Goal: Task Accomplishment & Management: Manage account settings

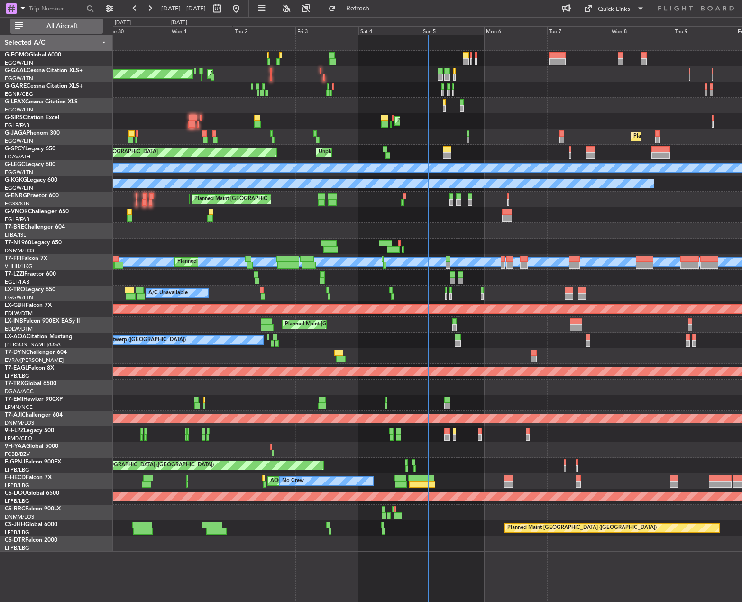
click at [51, 29] on span "All Aircraft" at bounding box center [62, 26] width 75 height 7
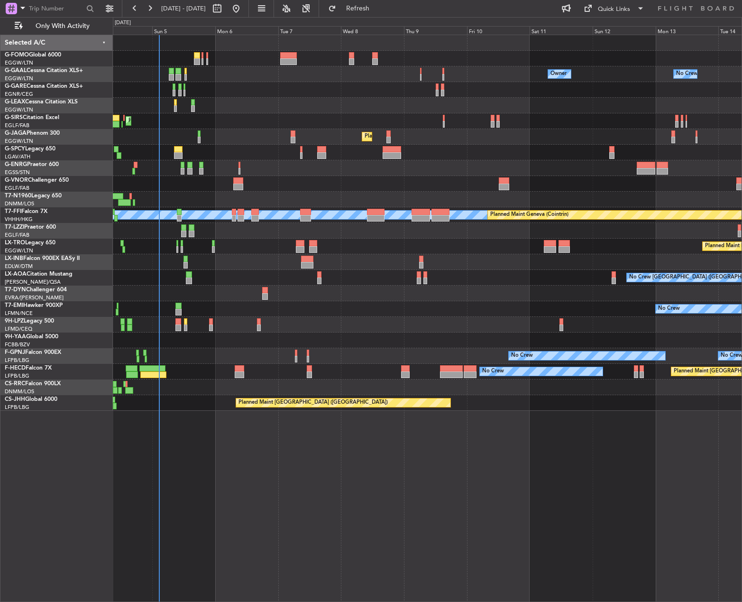
click at [295, 236] on div at bounding box center [427, 231] width 629 height 16
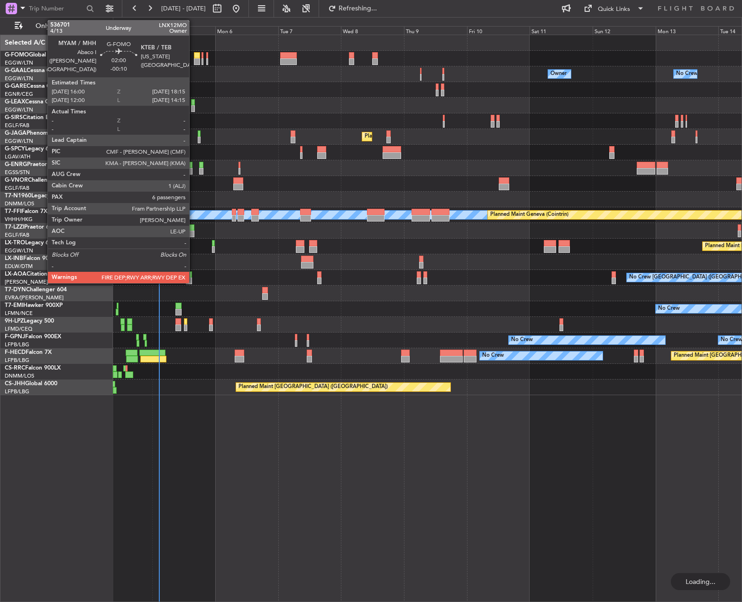
click at [193, 55] on div at bounding box center [427, 59] width 629 height 16
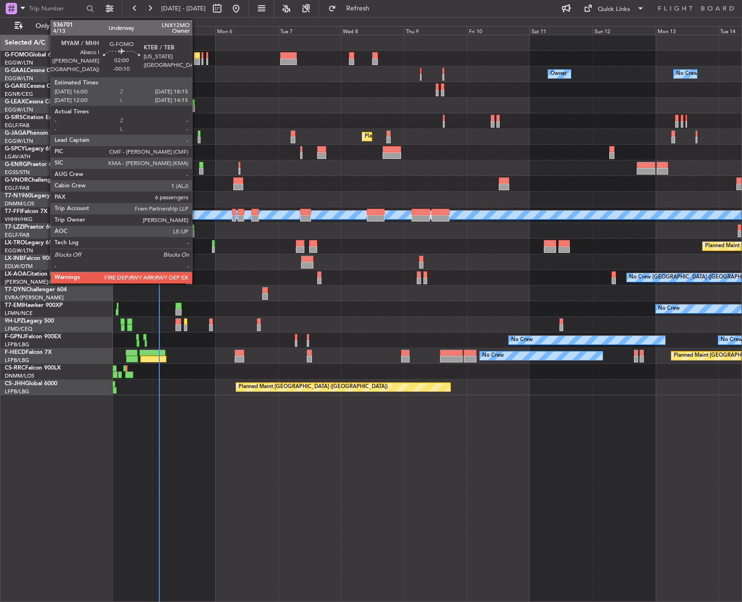
click at [197, 57] on div at bounding box center [197, 55] width 6 height 7
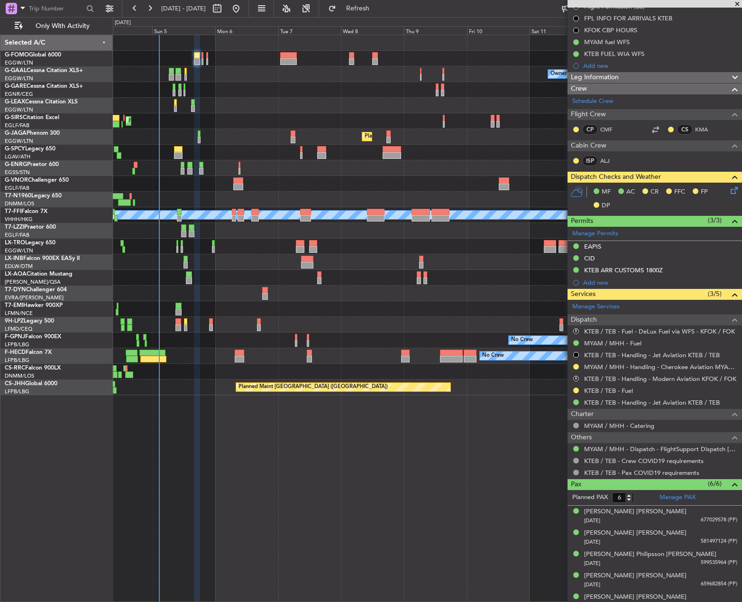
scroll to position [170, 0]
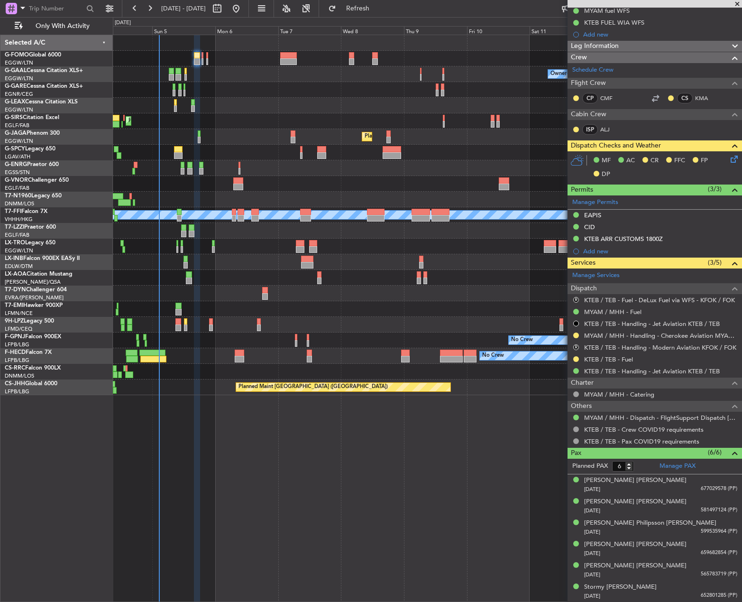
click at [177, 149] on div at bounding box center [178, 149] width 9 height 7
click at [190, 155] on div "Unplanned Maint Bremen Planned Maint Bremen" at bounding box center [427, 153] width 629 height 16
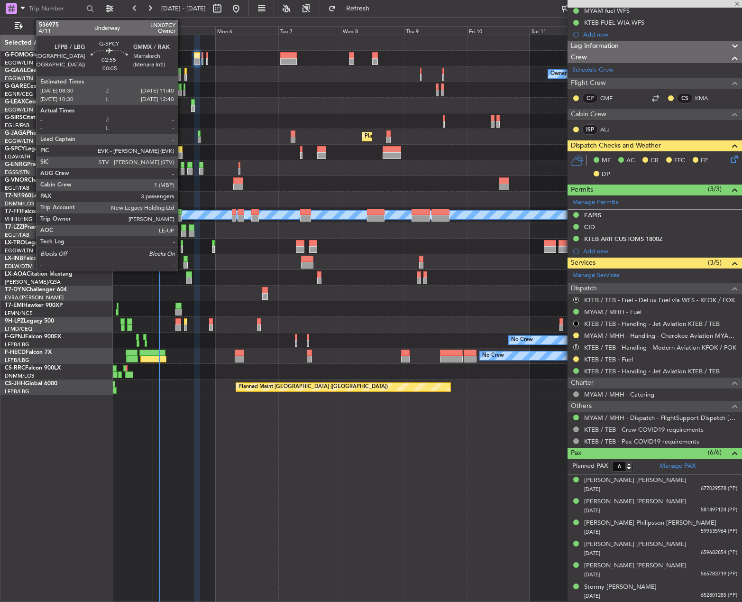
click at [182, 153] on div at bounding box center [178, 155] width 9 height 7
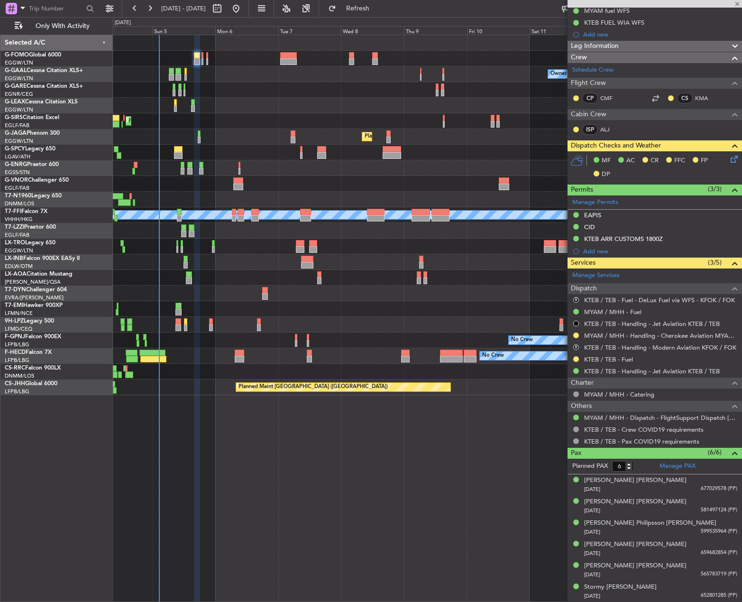
type input "-00:05"
type input "3"
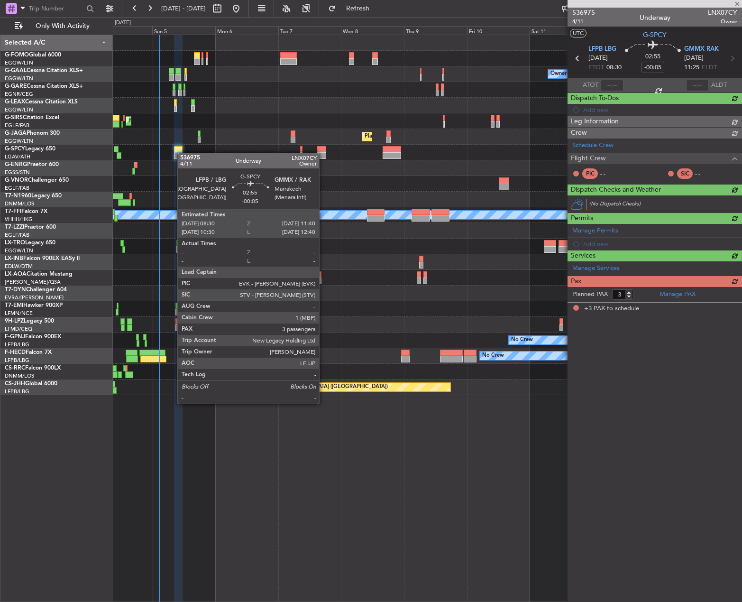
scroll to position [0, 0]
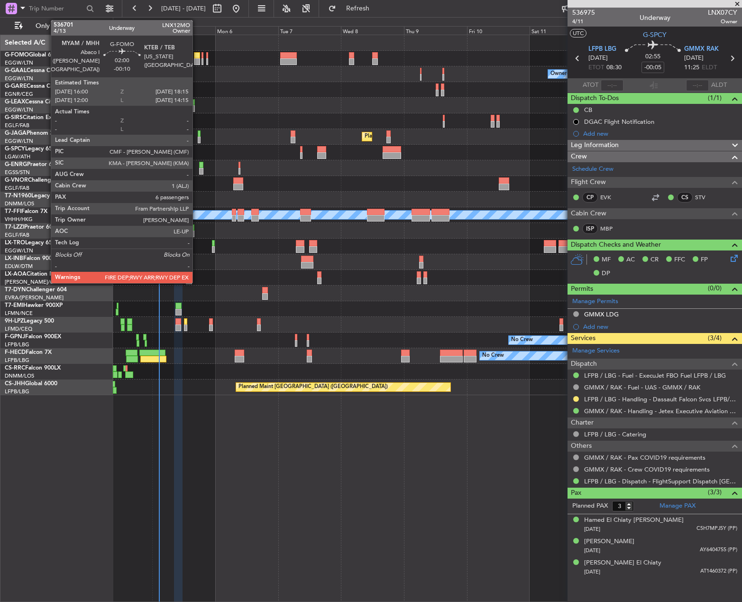
click at [197, 53] on div at bounding box center [197, 55] width 6 height 7
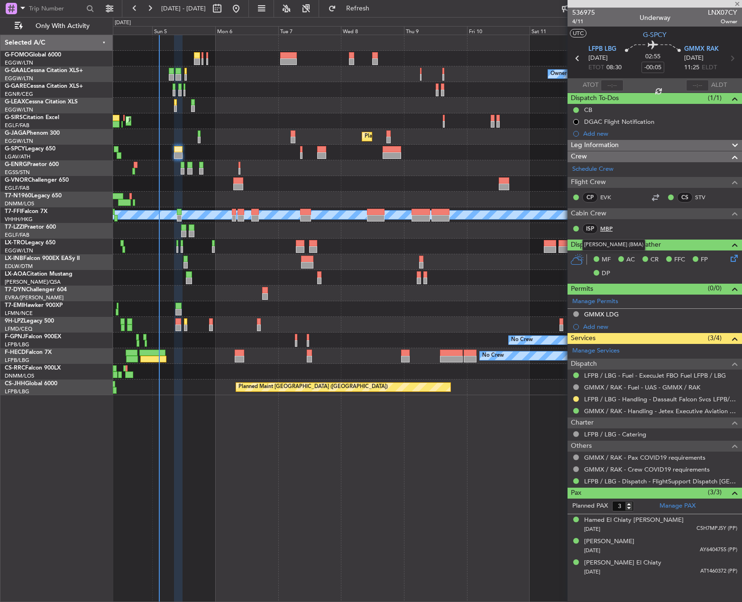
type input "-00:10"
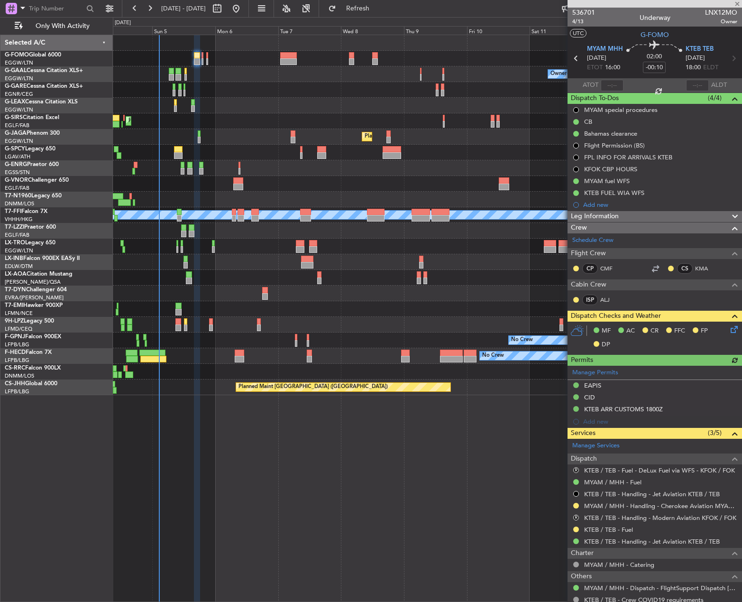
click at [732, 331] on icon at bounding box center [733, 328] width 8 height 8
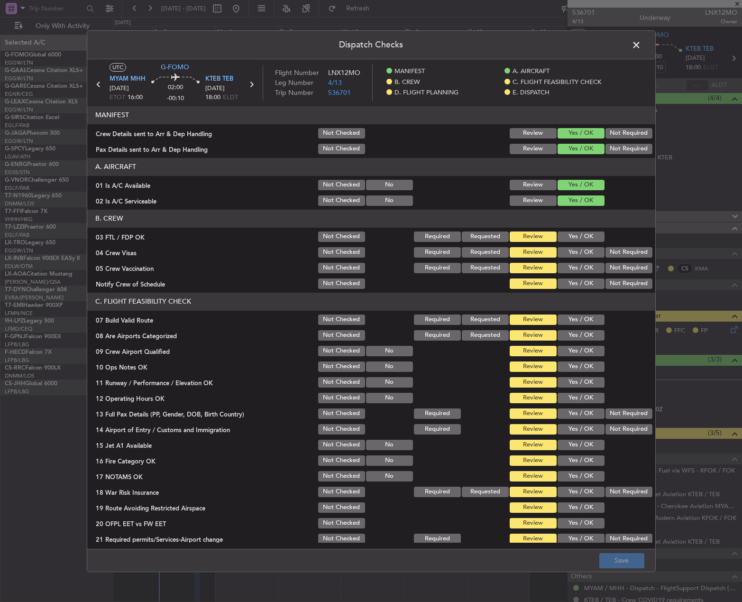
click at [569, 324] on button "Yes / OK" at bounding box center [581, 319] width 47 height 10
click at [577, 377] on button "Yes / OK" at bounding box center [581, 382] width 47 height 10
click at [571, 367] on button "Yes / OK" at bounding box center [581, 366] width 47 height 10
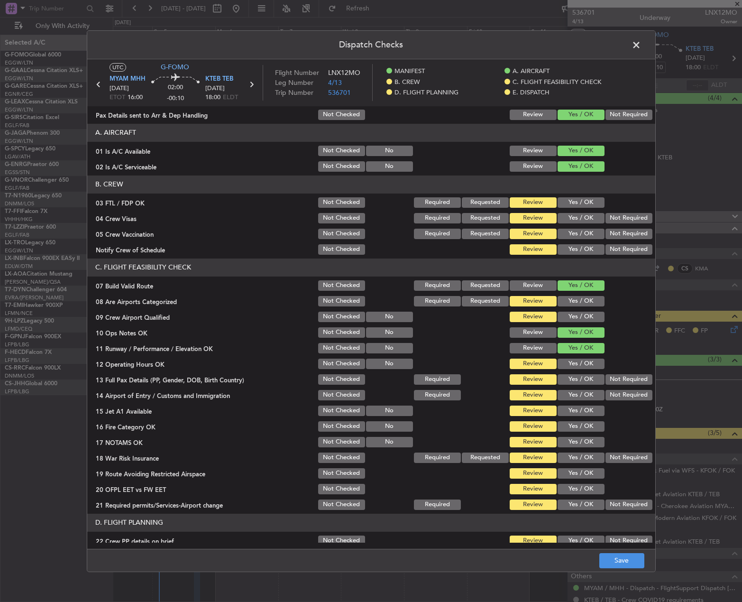
scroll to position [47, 0]
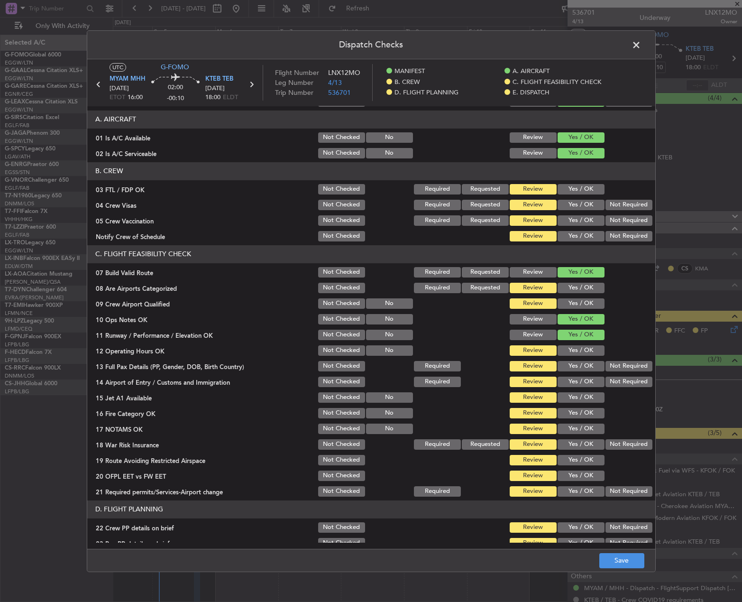
click at [573, 351] on button "Yes / OK" at bounding box center [581, 350] width 47 height 10
click at [570, 367] on button "Yes / OK" at bounding box center [581, 366] width 47 height 10
click at [567, 384] on button "Yes / OK" at bounding box center [581, 382] width 47 height 10
click at [566, 391] on div "Yes / OK" at bounding box center [580, 397] width 48 height 13
click at [567, 405] on section "C. FLIGHT FEASIBILITY CHECK 07 Build Valid Route Not Checked Required Requested…" at bounding box center [371, 371] width 568 height 253
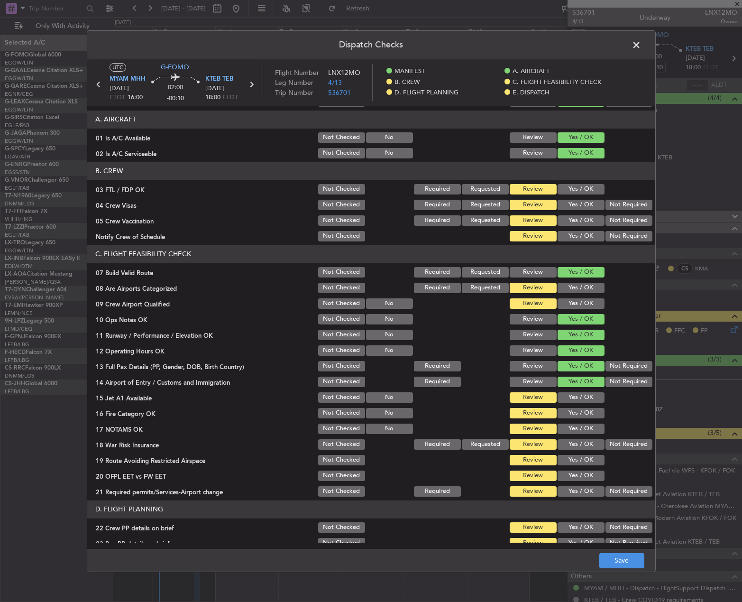
click at [567, 414] on button "Yes / OK" at bounding box center [581, 413] width 47 height 10
click at [565, 398] on button "Yes / OK" at bounding box center [581, 397] width 47 height 10
drag, startPoint x: 570, startPoint y: 431, endPoint x: 628, endPoint y: 453, distance: 61.8
click at [576, 433] on button "Yes / OK" at bounding box center [581, 428] width 47 height 10
drag, startPoint x: 636, startPoint y: 455, endPoint x: 629, endPoint y: 449, distance: 9.1
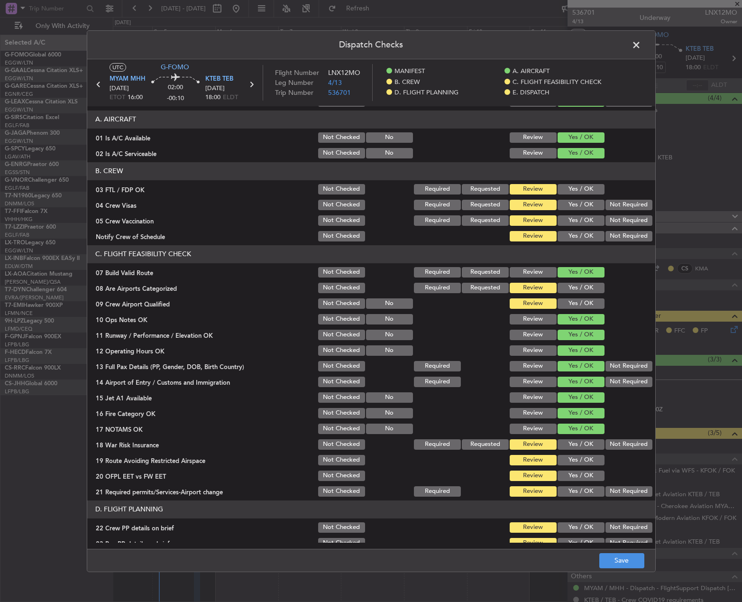
click at [635, 454] on div at bounding box center [628, 459] width 48 height 13
click at [627, 446] on button "Not Required" at bounding box center [629, 444] width 47 height 10
click at [584, 459] on button "Yes / OK" at bounding box center [581, 460] width 47 height 10
drag, startPoint x: 576, startPoint y: 480, endPoint x: 575, endPoint y: 486, distance: 6.2
click at [576, 480] on button "Yes / OK" at bounding box center [581, 475] width 47 height 10
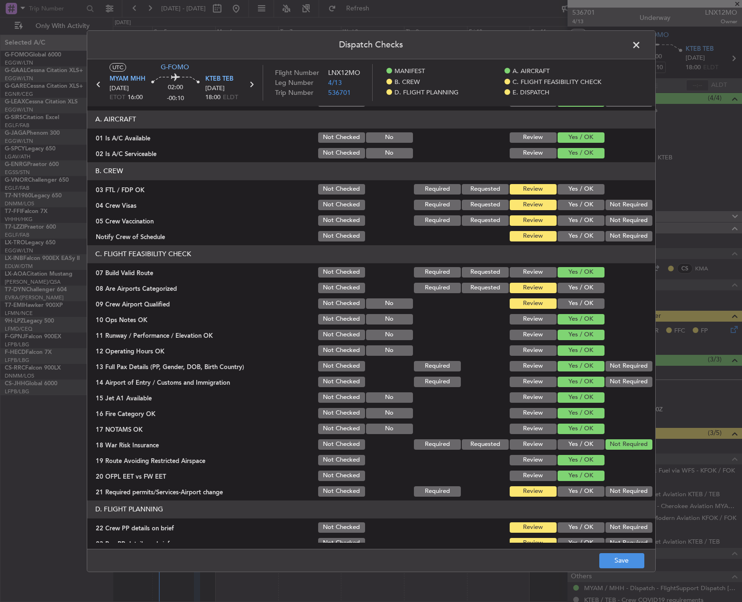
click at [575, 488] on button "Yes / OK" at bounding box center [581, 491] width 47 height 10
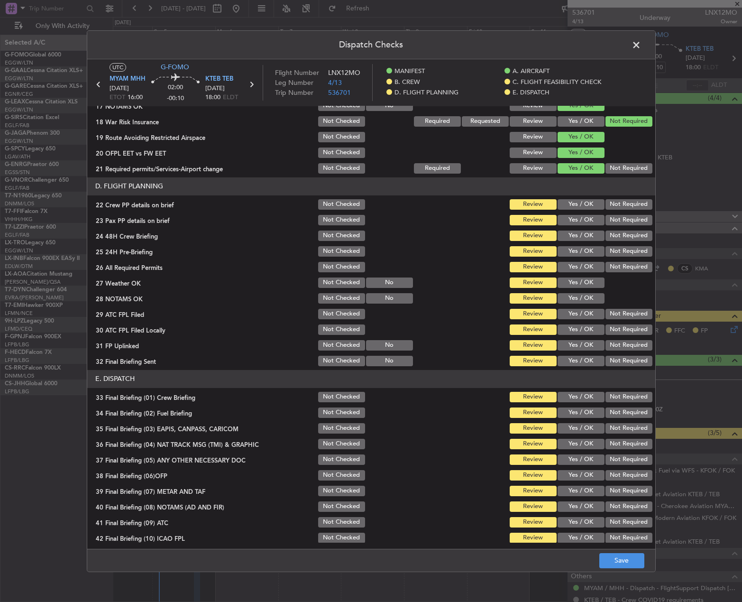
scroll to position [379, 0]
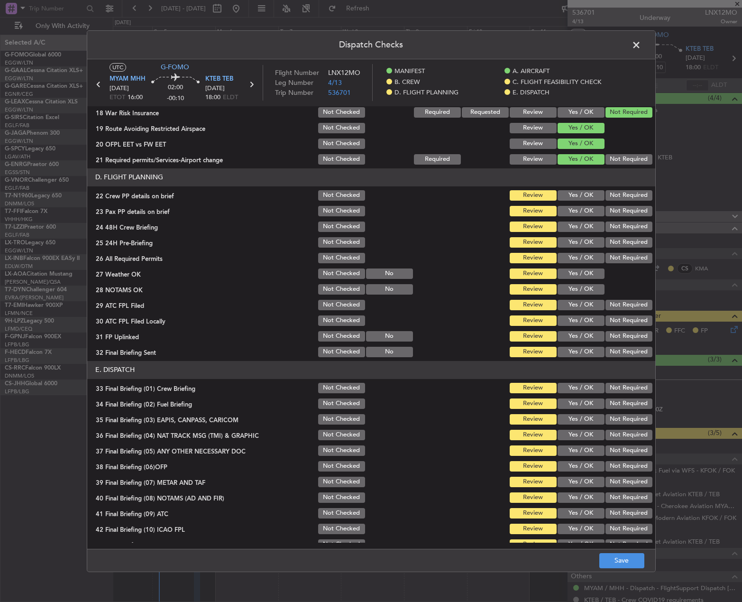
click at [574, 192] on button "Yes / OK" at bounding box center [581, 195] width 47 height 10
drag, startPoint x: 572, startPoint y: 206, endPoint x: 571, endPoint y: 211, distance: 4.8
click at [572, 206] on button "Yes / OK" at bounding box center [581, 211] width 47 height 10
drag, startPoint x: 571, startPoint y: 217, endPoint x: 571, endPoint y: 222, distance: 5.2
click at [571, 222] on section "D. FLIGHT PLANNING 22 Crew PP details on brief Not Checked Review Yes / OK Not …" at bounding box center [371, 263] width 568 height 190
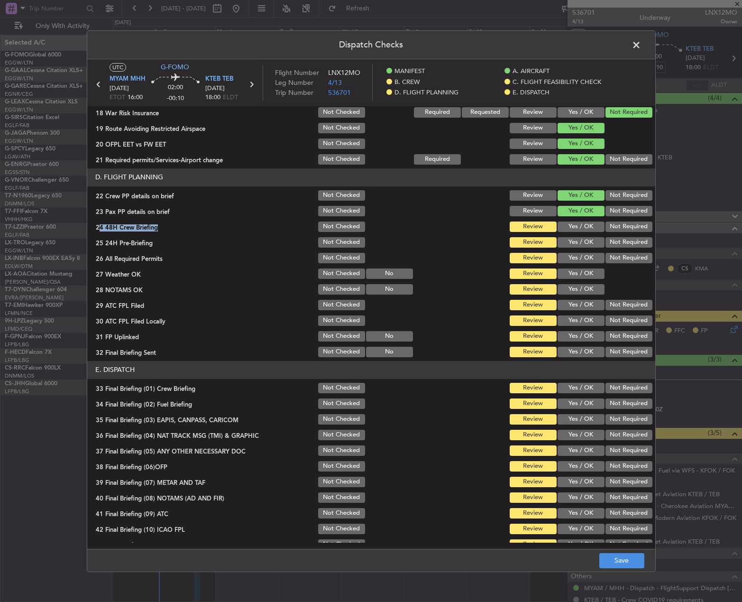
click at [572, 238] on button "Yes / OK" at bounding box center [581, 242] width 47 height 10
click at [571, 232] on div "Yes / OK" at bounding box center [580, 226] width 48 height 13
click at [568, 226] on button "Yes / OK" at bounding box center [581, 226] width 47 height 10
click at [568, 252] on section "D. FLIGHT PLANNING 22 Crew PP details on brief Not Checked Review Yes / OK Not …" at bounding box center [371, 263] width 568 height 190
click at [569, 265] on section "D. FLIGHT PLANNING 22 Crew PP details on brief Not Checked Review Yes / OK Not …" at bounding box center [371, 263] width 568 height 190
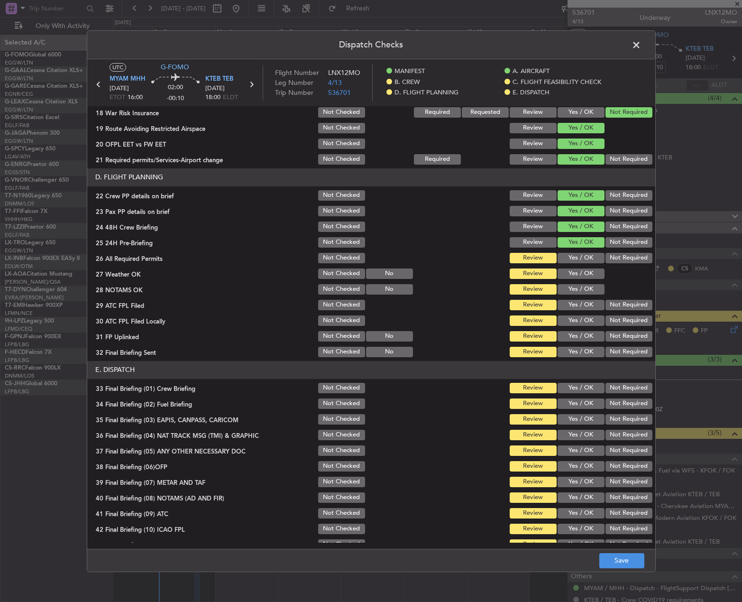
click at [569, 260] on button "Yes / OK" at bounding box center [581, 258] width 47 height 10
click at [571, 276] on button "Yes / OK" at bounding box center [581, 273] width 47 height 10
click at [570, 294] on button "Yes / OK" at bounding box center [581, 289] width 47 height 10
click at [570, 304] on button "Yes / OK" at bounding box center [581, 305] width 47 height 10
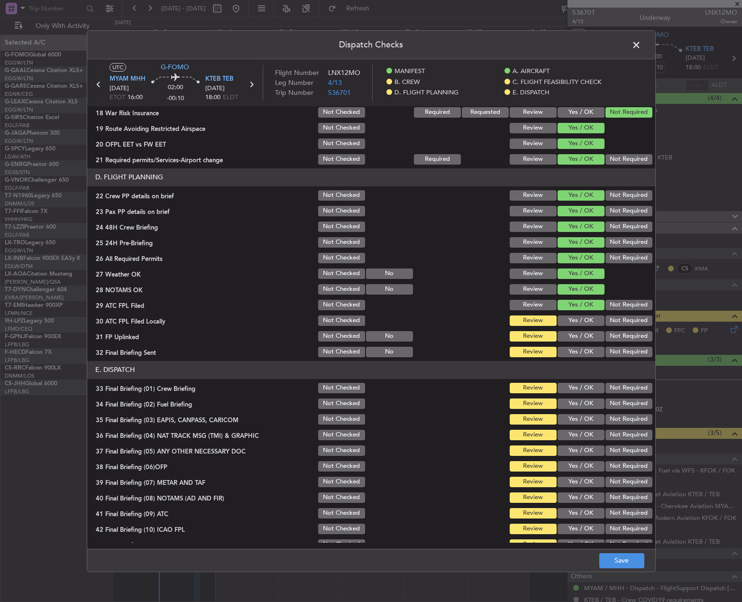
drag, startPoint x: 634, startPoint y: 319, endPoint x: 625, endPoint y: 320, distance: 9.1
click at [628, 320] on button "Not Required" at bounding box center [629, 320] width 47 height 10
click at [581, 337] on button "Yes / OK" at bounding box center [581, 336] width 47 height 10
click at [627, 354] on button "Not Required" at bounding box center [629, 352] width 47 height 10
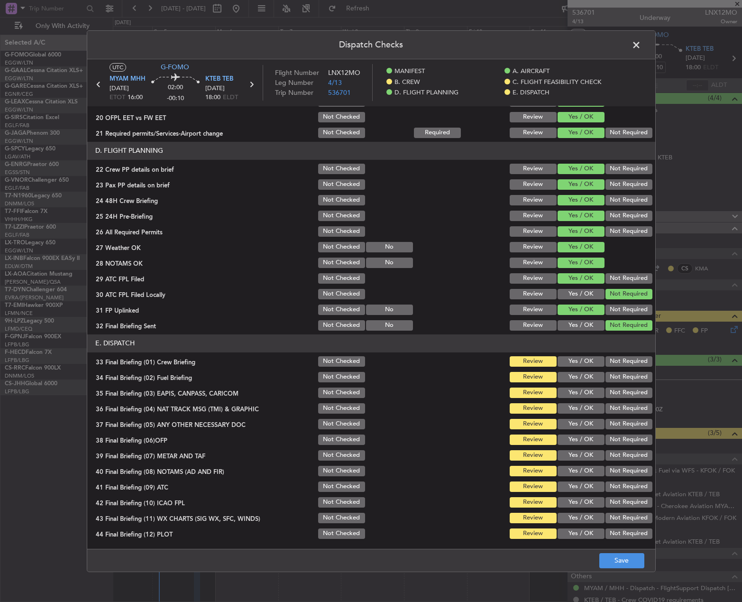
drag, startPoint x: 583, startPoint y: 362, endPoint x: 581, endPoint y: 371, distance: 8.9
click at [582, 362] on button "Yes / OK" at bounding box center [581, 361] width 47 height 10
drag, startPoint x: 578, startPoint y: 375, endPoint x: 598, endPoint y: 384, distance: 21.7
click at [580, 375] on button "Yes / OK" at bounding box center [581, 377] width 47 height 10
click at [617, 395] on button "Not Required" at bounding box center [629, 392] width 47 height 10
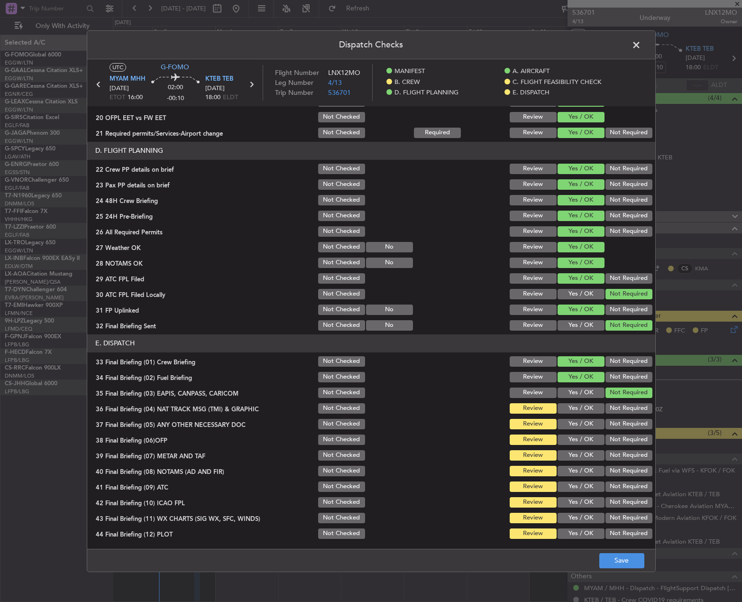
drag, startPoint x: 616, startPoint y: 406, endPoint x: 614, endPoint y: 412, distance: 6.3
click at [615, 406] on button "Not Required" at bounding box center [629, 408] width 47 height 10
click at [606, 422] on button "Not Required" at bounding box center [629, 424] width 47 height 10
drag, startPoint x: 577, startPoint y: 443, endPoint x: 575, endPoint y: 449, distance: 6.0
click at [575, 446] on div "Yes / OK" at bounding box center [580, 439] width 48 height 13
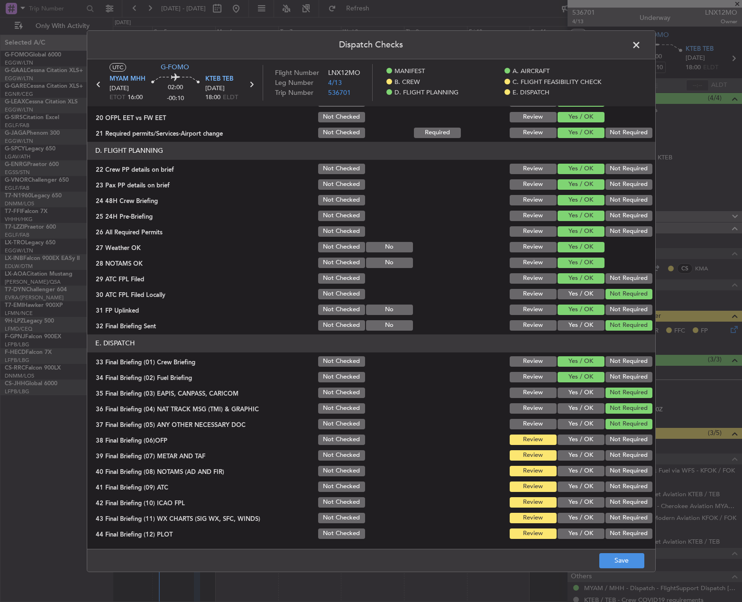
click at [571, 460] on button "Yes / OK" at bounding box center [581, 455] width 47 height 10
click at [571, 443] on button "Yes / OK" at bounding box center [581, 439] width 47 height 10
drag, startPoint x: 590, startPoint y: 493, endPoint x: 585, endPoint y: 486, distance: 8.2
click at [590, 492] on div "Yes / OK" at bounding box center [580, 486] width 48 height 13
click at [577, 472] on button "Yes / OK" at bounding box center [581, 471] width 47 height 10
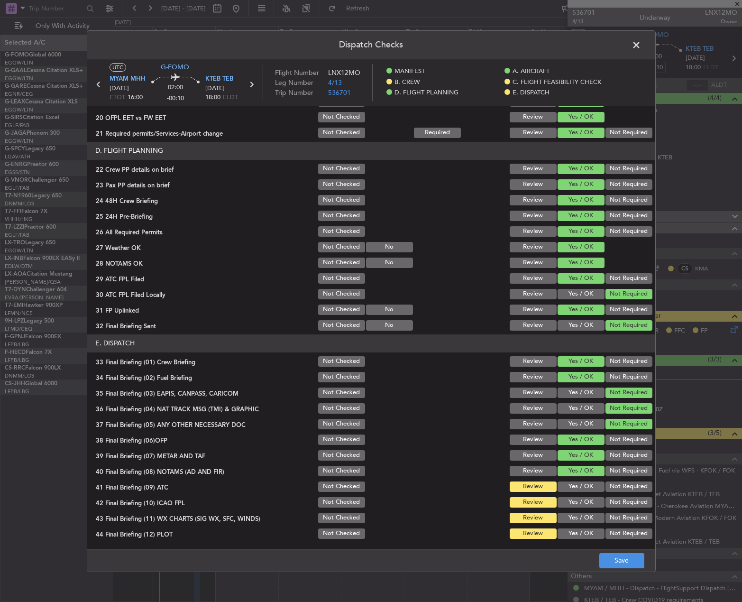
drag, startPoint x: 576, startPoint y: 481, endPoint x: 573, endPoint y: 462, distance: 19.1
click at [576, 480] on div "Yes / OK" at bounding box center [580, 486] width 48 height 13
click at [558, 407] on button "Yes / OK" at bounding box center [581, 408] width 47 height 10
click at [561, 387] on div "Yes / OK" at bounding box center [580, 392] width 48 height 13
click at [569, 389] on button "Yes / OK" at bounding box center [581, 392] width 47 height 10
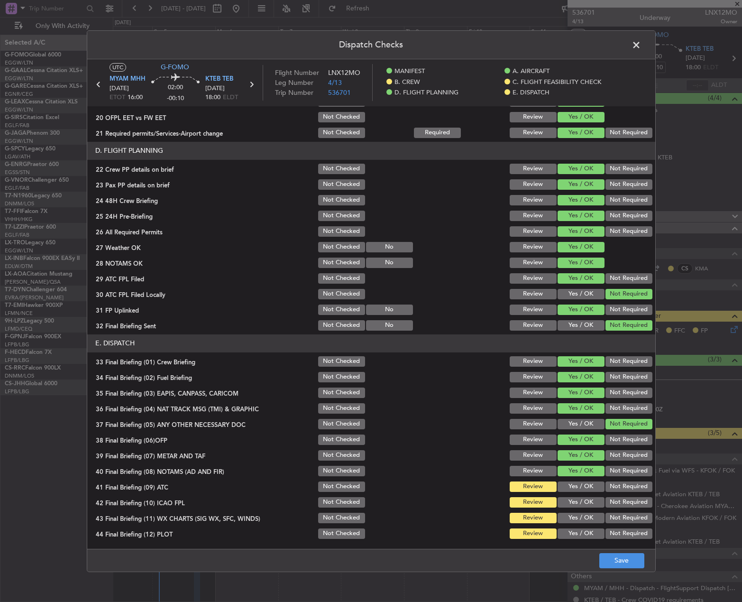
click at [571, 423] on button "Yes / OK" at bounding box center [581, 424] width 47 height 10
click at [589, 489] on button "Yes / OK" at bounding box center [581, 486] width 47 height 10
drag, startPoint x: 587, startPoint y: 503, endPoint x: 582, endPoint y: 520, distance: 17.7
click at [586, 503] on button "Yes / OK" at bounding box center [581, 502] width 47 height 10
drag, startPoint x: 578, startPoint y: 525, endPoint x: 577, endPoint y: 519, distance: 6.3
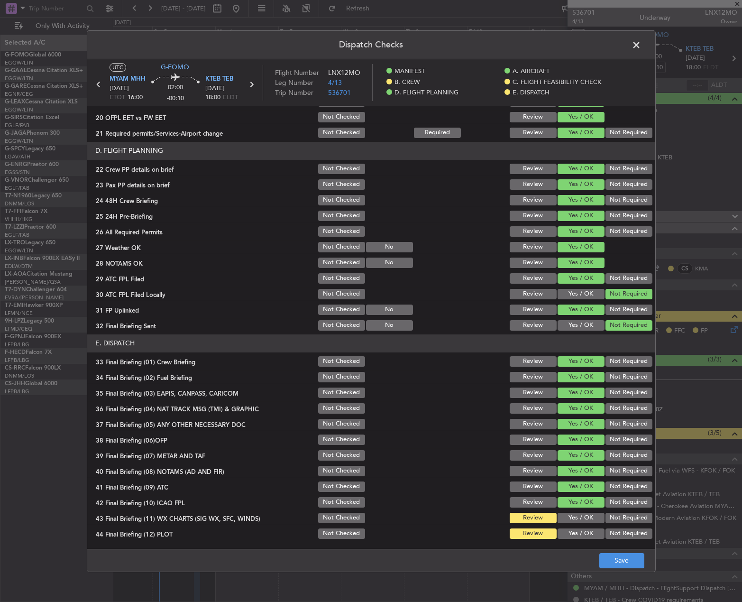
click at [578, 525] on section "E. DISPATCH 33 Final Briefing (01) Crew Briefing Not Checked Review Yes / OK No…" at bounding box center [371, 437] width 568 height 206
click at [575, 514] on button "Yes / OK" at bounding box center [581, 518] width 47 height 10
drag, startPoint x: 578, startPoint y: 531, endPoint x: 606, endPoint y: 556, distance: 38.0
click at [579, 531] on button "Yes / OK" at bounding box center [581, 533] width 47 height 10
click at [624, 568] on footer "Save" at bounding box center [371, 560] width 568 height 23
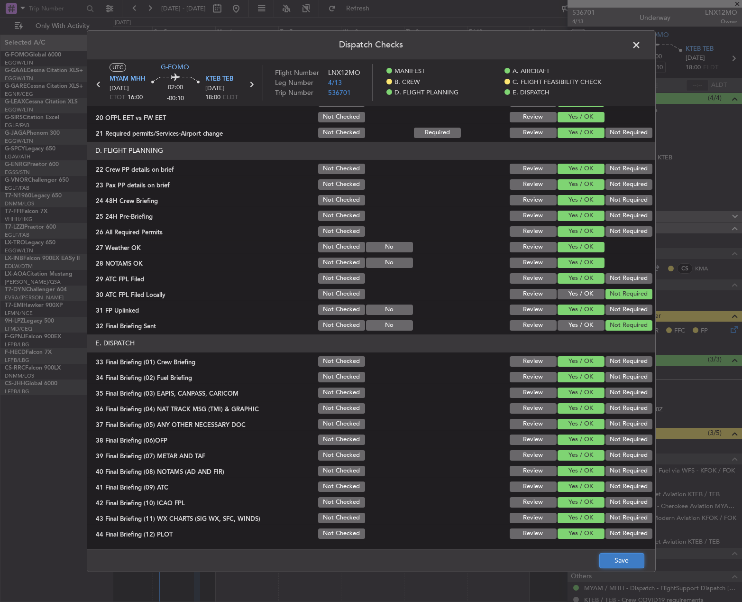
click at [632, 557] on button "Save" at bounding box center [621, 560] width 45 height 15
click at [641, 46] on span at bounding box center [641, 46] width 0 height 19
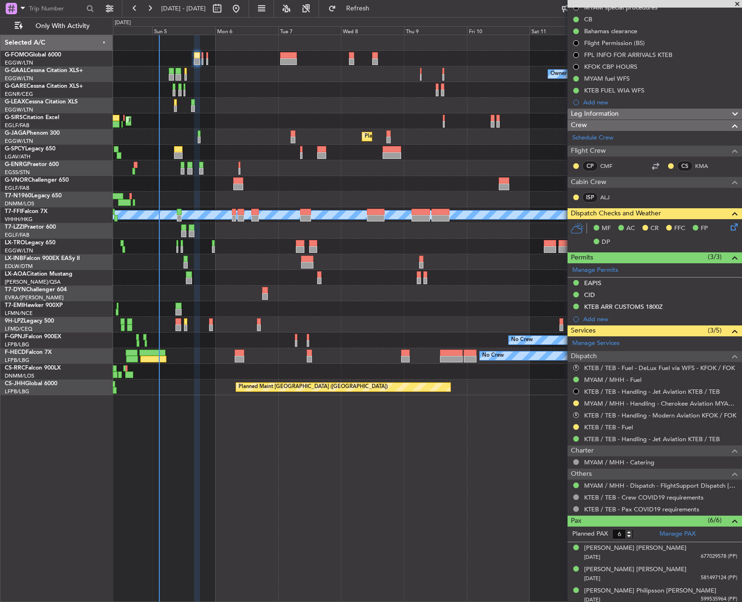
scroll to position [170, 0]
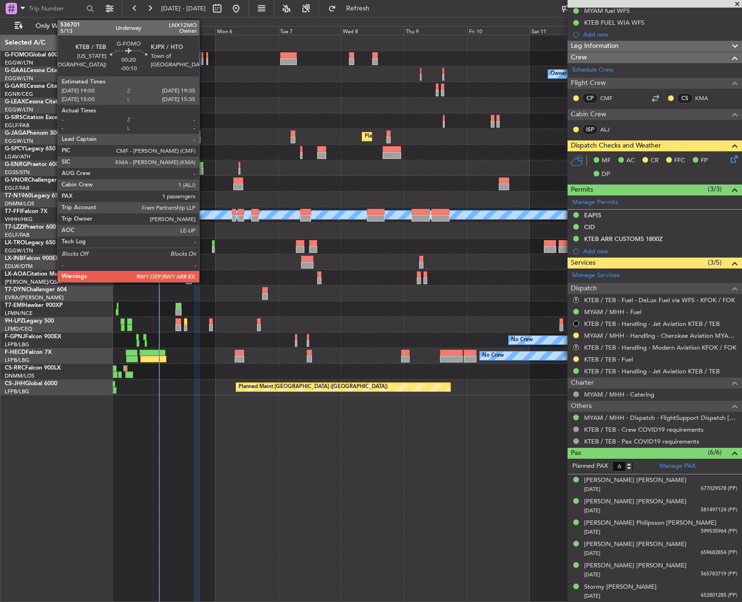
click at [203, 53] on div at bounding box center [203, 55] width 2 height 7
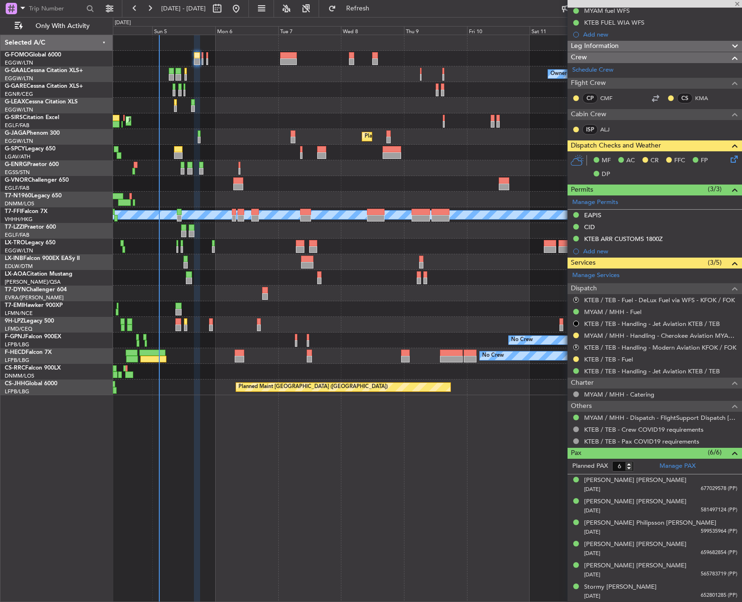
type input "1"
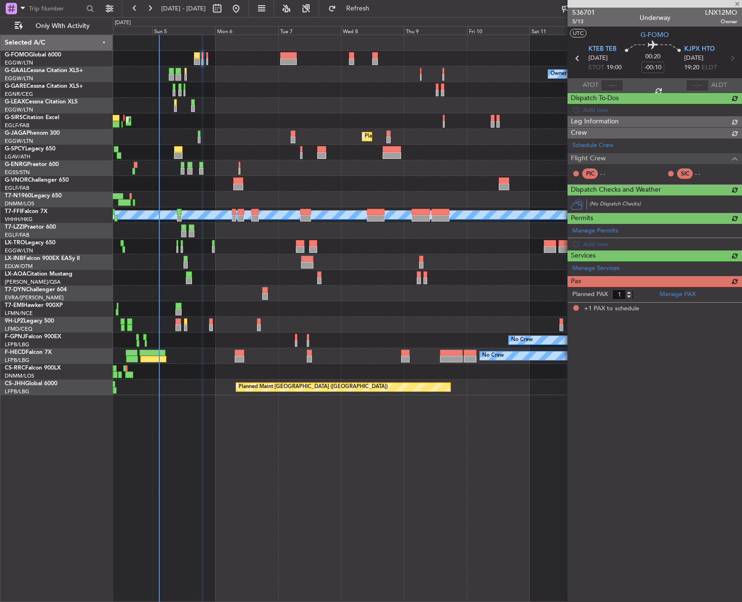
scroll to position [0, 0]
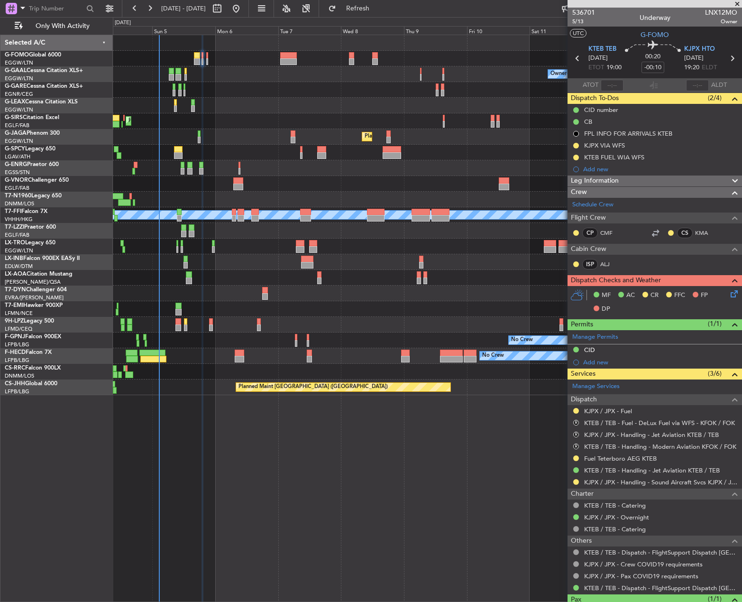
click at [730, 296] on icon at bounding box center [733, 292] width 8 height 8
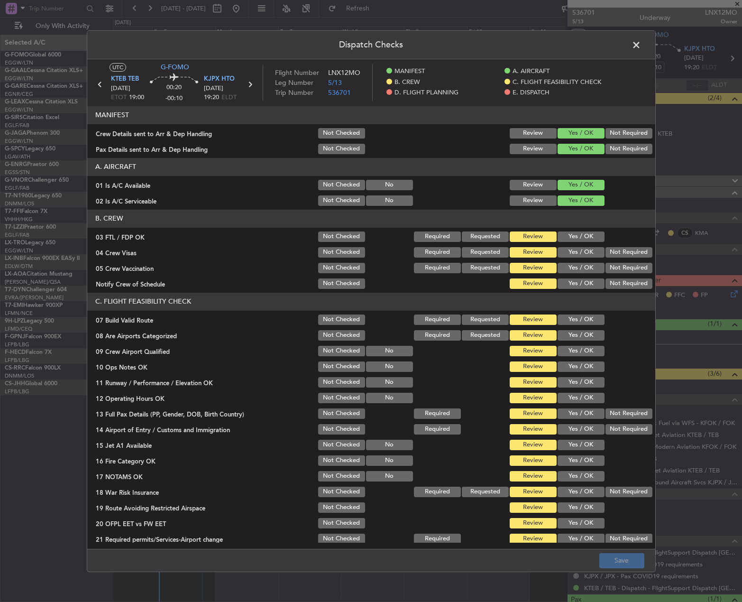
click at [565, 319] on button "Yes / OK" at bounding box center [581, 319] width 47 height 10
drag, startPoint x: 564, startPoint y: 371, endPoint x: 568, endPoint y: 379, distance: 9.3
click at [564, 371] on button "Yes / OK" at bounding box center [581, 366] width 47 height 10
click at [571, 391] on div "Yes / OK" at bounding box center [580, 397] width 48 height 13
click at [569, 381] on button "Yes / OK" at bounding box center [581, 382] width 47 height 10
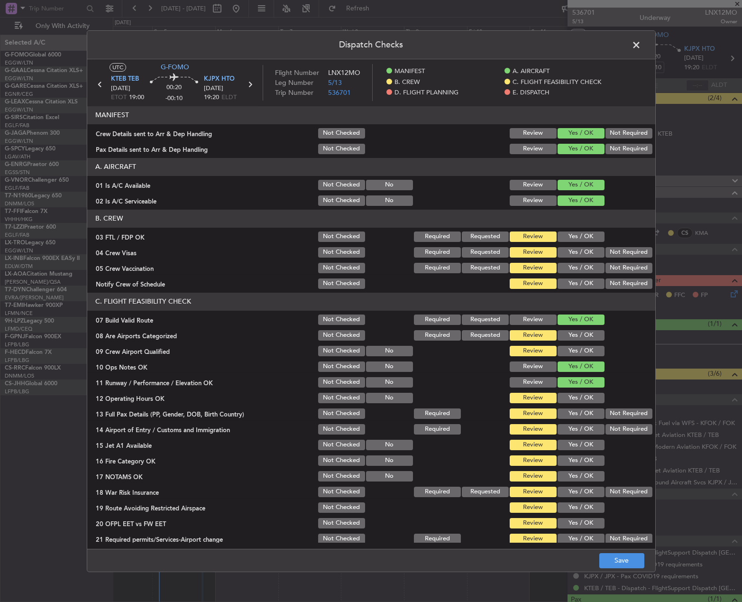
click at [568, 396] on button "Yes / OK" at bounding box center [581, 398] width 47 height 10
click at [568, 413] on button "Yes / OK" at bounding box center [581, 413] width 47 height 10
drag, startPoint x: 569, startPoint y: 426, endPoint x: 569, endPoint y: 438, distance: 11.9
click at [569, 431] on button "Yes / OK" at bounding box center [581, 429] width 47 height 10
drag, startPoint x: 569, startPoint y: 440, endPoint x: 568, endPoint y: 451, distance: 11.5
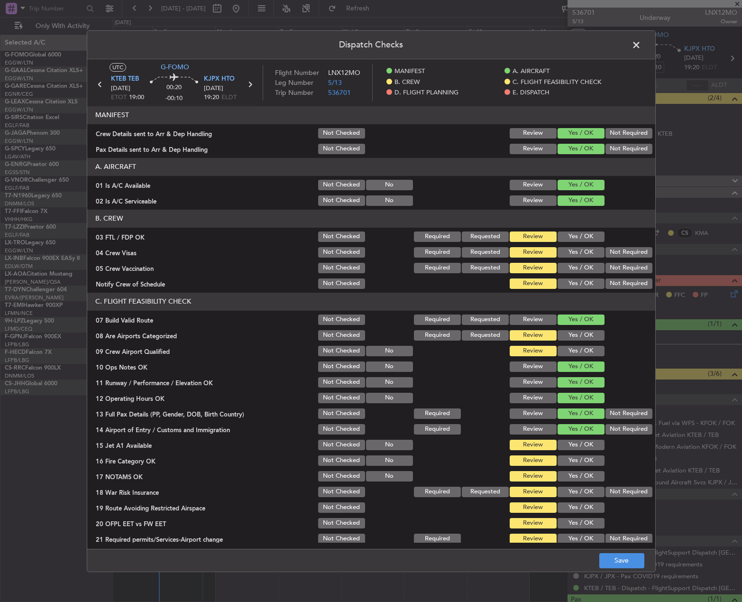
click at [569, 444] on button "Yes / OK" at bounding box center [581, 445] width 47 height 10
drag, startPoint x: 568, startPoint y: 451, endPoint x: 567, endPoint y: 461, distance: 10.0
click at [567, 452] on section "C. FLIGHT FEASIBILITY CHECK 07 Build Valid Route Not Checked Required Requested…" at bounding box center [371, 419] width 568 height 253
click at [567, 462] on button "Yes / OK" at bounding box center [581, 460] width 47 height 10
drag, startPoint x: 570, startPoint y: 475, endPoint x: 589, endPoint y: 484, distance: 22.1
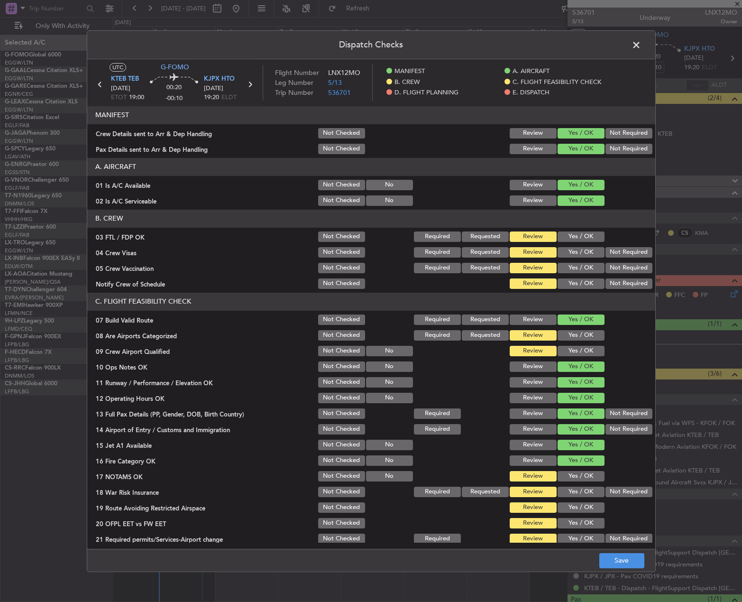
click at [576, 479] on button "Yes / OK" at bounding box center [581, 476] width 47 height 10
click at [624, 497] on div "Not Required" at bounding box center [628, 491] width 48 height 13
drag, startPoint x: 603, startPoint y: 505, endPoint x: 583, endPoint y: 507, distance: 20.5
click at [604, 506] on div at bounding box center [628, 507] width 48 height 13
click at [581, 507] on button "Yes / OK" at bounding box center [581, 507] width 47 height 10
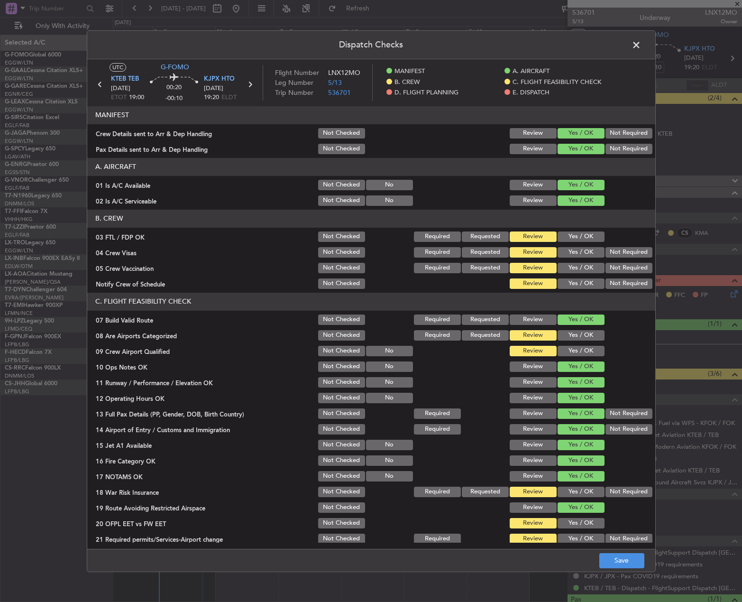
click at [616, 498] on div "Not Required" at bounding box center [628, 491] width 48 height 13
click at [614, 492] on button "Not Required" at bounding box center [629, 492] width 47 height 10
click at [576, 523] on button "Yes / OK" at bounding box center [581, 523] width 47 height 10
click at [578, 534] on div "Yes / OK" at bounding box center [580, 538] width 48 height 13
click at [582, 538] on button "Yes / OK" at bounding box center [581, 539] width 47 height 10
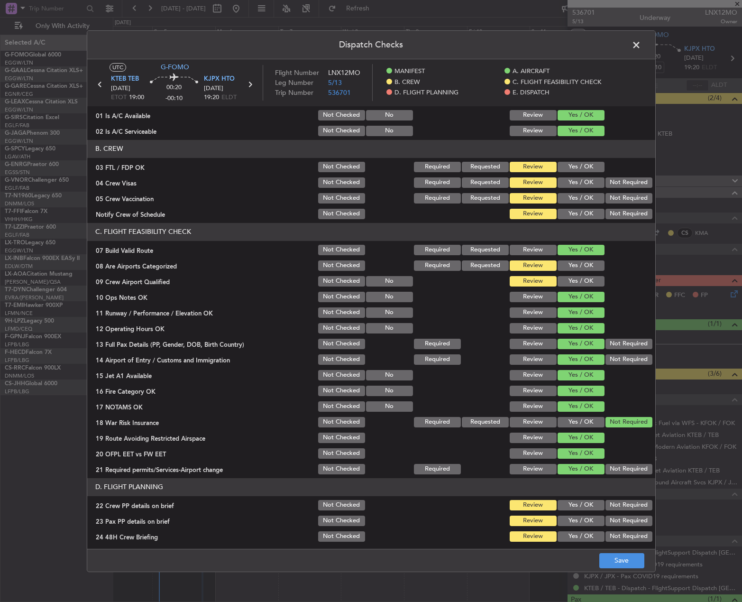
scroll to position [237, 0]
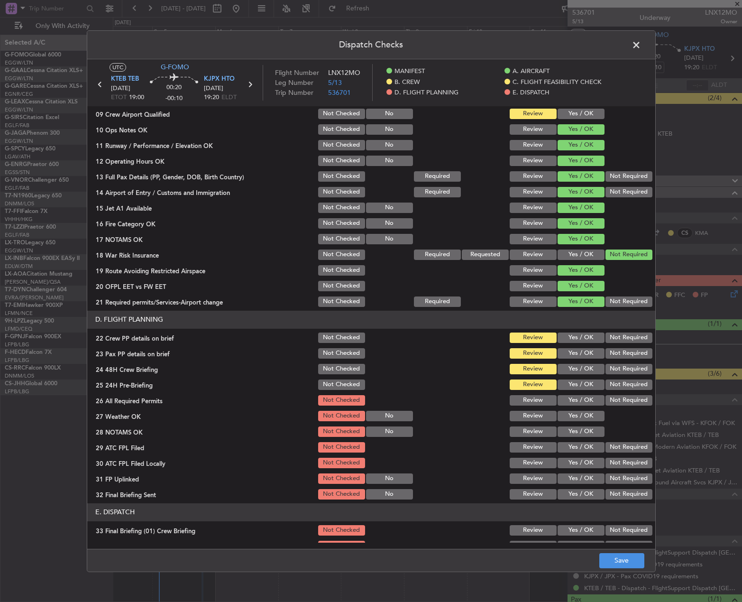
click at [580, 335] on button "Yes / OK" at bounding box center [581, 337] width 47 height 10
click at [575, 351] on button "Yes / OK" at bounding box center [581, 353] width 47 height 10
click at [575, 365] on div "Yes / OK" at bounding box center [580, 368] width 48 height 13
click at [572, 375] on div "Yes / OK" at bounding box center [580, 368] width 48 height 13
click at [571, 373] on button "Yes / OK" at bounding box center [581, 369] width 47 height 10
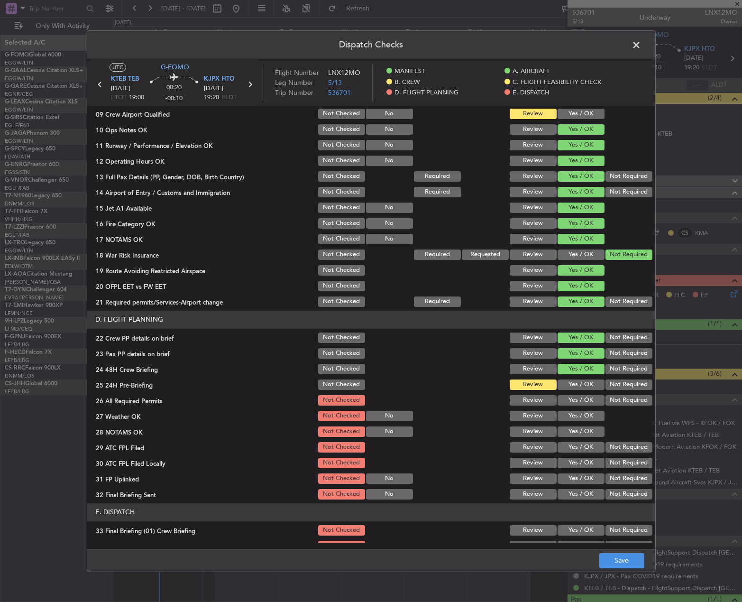
click at [568, 389] on button "Yes / OK" at bounding box center [581, 384] width 47 height 10
drag, startPoint x: 568, startPoint y: 399, endPoint x: 570, endPoint y: 416, distance: 17.1
click at [568, 400] on button "Yes / OK" at bounding box center [581, 400] width 47 height 10
click at [570, 417] on button "Yes / OK" at bounding box center [581, 416] width 47 height 10
click at [569, 429] on button "Yes / OK" at bounding box center [581, 431] width 47 height 10
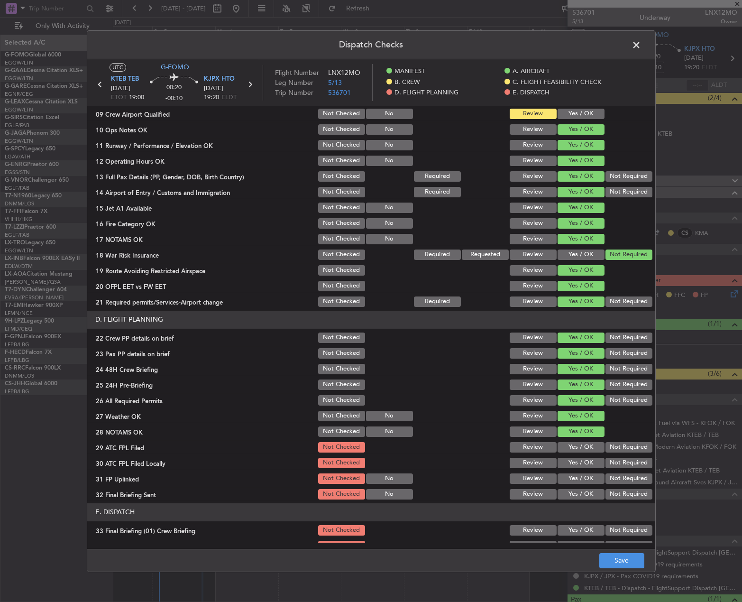
click at [567, 446] on button "Yes / OK" at bounding box center [581, 447] width 47 height 10
click at [611, 463] on button "Not Required" at bounding box center [629, 463] width 47 height 10
drag, startPoint x: 573, startPoint y: 475, endPoint x: 596, endPoint y: 486, distance: 25.0
click at [578, 477] on button "Yes / OK" at bounding box center [581, 478] width 47 height 10
click at [614, 491] on button "Not Required" at bounding box center [629, 494] width 47 height 10
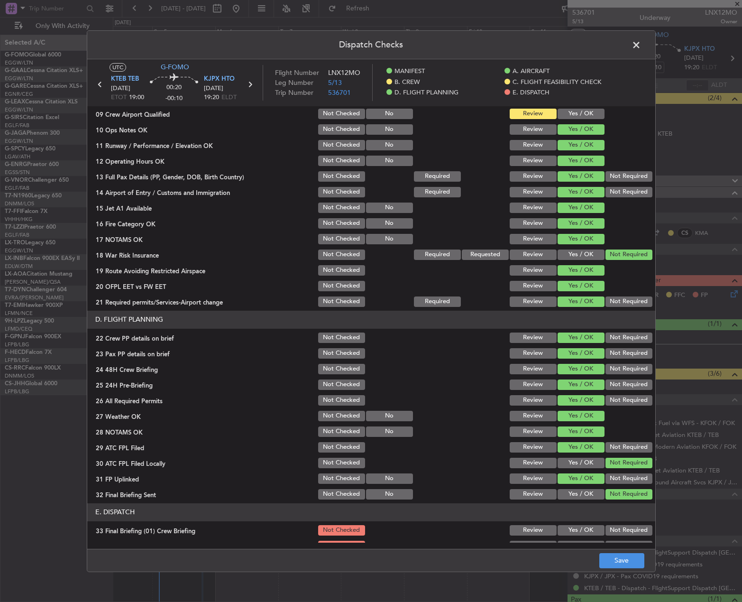
scroll to position [406, 0]
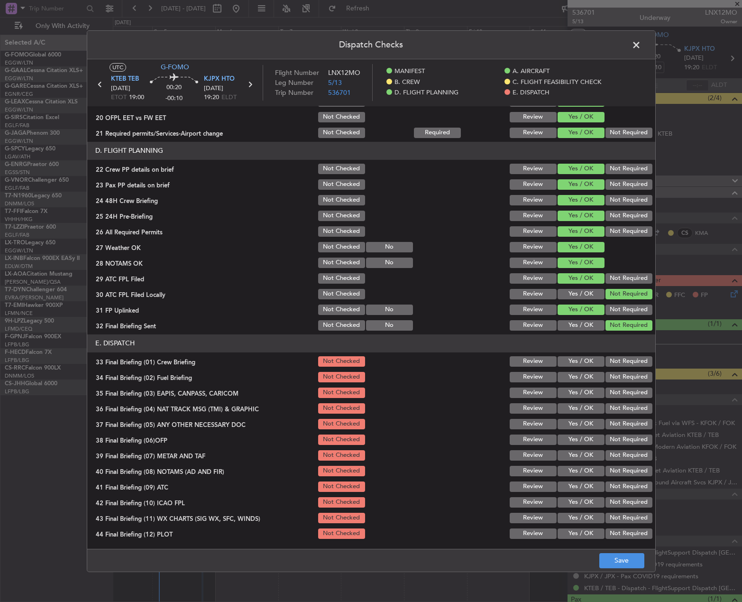
drag, startPoint x: 580, startPoint y: 357, endPoint x: 578, endPoint y: 369, distance: 12.0
click at [580, 359] on button "Yes / OK" at bounding box center [581, 361] width 47 height 10
click at [577, 374] on div "Yes / OK" at bounding box center [580, 376] width 48 height 13
click at [580, 377] on button "Yes / OK" at bounding box center [581, 377] width 47 height 10
drag, startPoint x: 611, startPoint y: 396, endPoint x: 611, endPoint y: 412, distance: 16.1
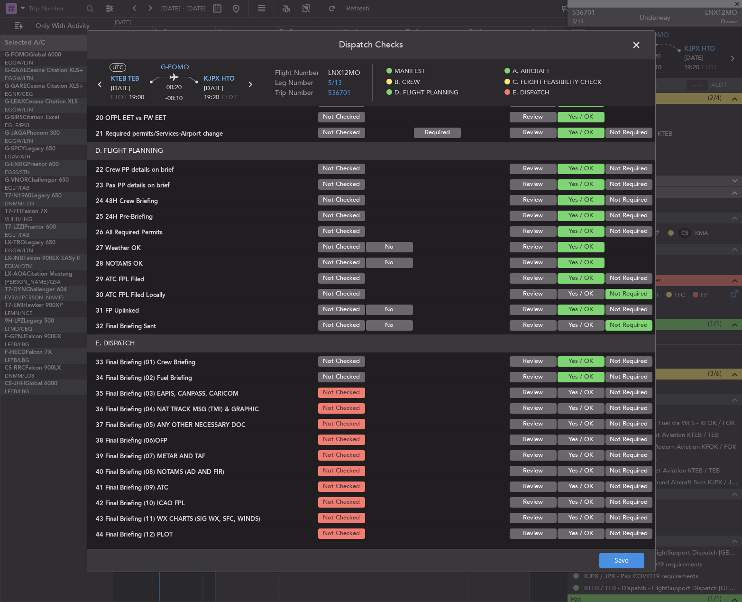
click at [611, 401] on section "E. DISPATCH 33 Final Briefing (01) Crew Briefing Not Checked Review Yes / OK No…" at bounding box center [371, 437] width 568 height 206
click at [611, 413] on button "Not Required" at bounding box center [629, 408] width 47 height 10
click at [609, 397] on button "Not Required" at bounding box center [629, 392] width 47 height 10
click at [612, 431] on section "E. DISPATCH 33 Final Briefing (01) Crew Briefing Not Checked Review Yes / OK No…" at bounding box center [371, 437] width 568 height 206
drag, startPoint x: 609, startPoint y: 426, endPoint x: 582, endPoint y: 440, distance: 30.5
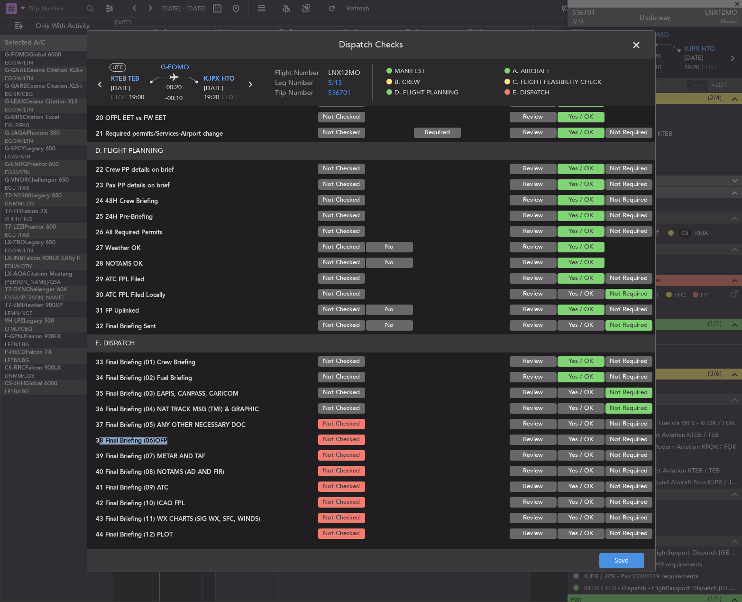
click at [608, 426] on button "Not Required" at bounding box center [629, 424] width 47 height 10
drag, startPoint x: 580, startPoint y: 440, endPoint x: 580, endPoint y: 453, distance: 13.3
click at [580, 441] on button "Yes / OK" at bounding box center [581, 439] width 47 height 10
click at [580, 455] on button "Yes / OK" at bounding box center [581, 455] width 47 height 10
drag, startPoint x: 581, startPoint y: 472, endPoint x: 580, endPoint y: 480, distance: 7.7
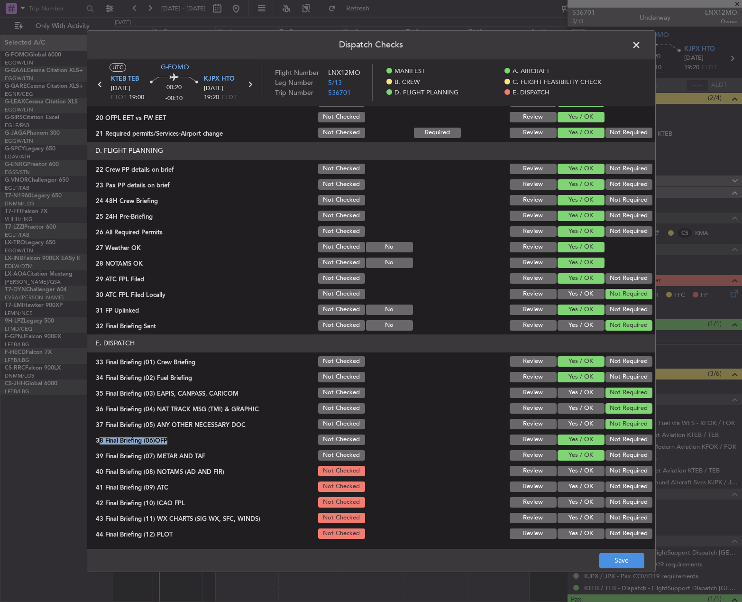
click at [581, 473] on button "Yes / OK" at bounding box center [581, 471] width 47 height 10
drag, startPoint x: 579, startPoint y: 487, endPoint x: 578, endPoint y: 493, distance: 6.7
click at [579, 488] on button "Yes / OK" at bounding box center [581, 486] width 47 height 10
drag, startPoint x: 577, startPoint y: 500, endPoint x: 577, endPoint y: 510, distance: 10.0
click at [577, 502] on button "Yes / OK" at bounding box center [581, 502] width 47 height 10
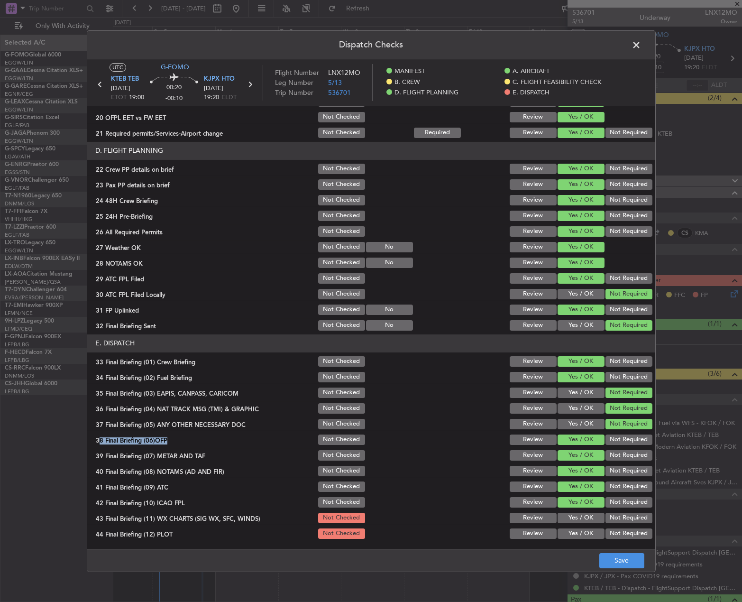
click at [574, 519] on button "Yes / OK" at bounding box center [581, 518] width 47 height 10
click at [572, 529] on button "Yes / OK" at bounding box center [581, 533] width 47 height 10
click at [623, 566] on button "Save" at bounding box center [621, 560] width 45 height 15
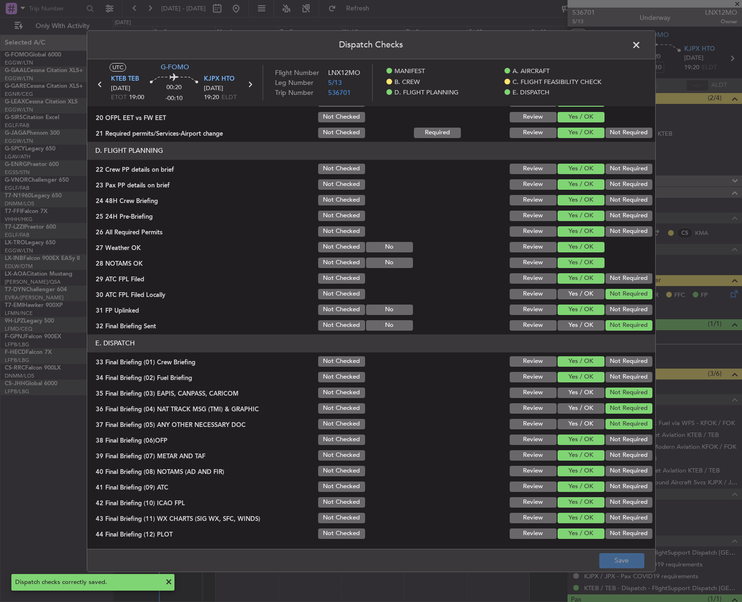
click at [641, 48] on span at bounding box center [641, 46] width 0 height 19
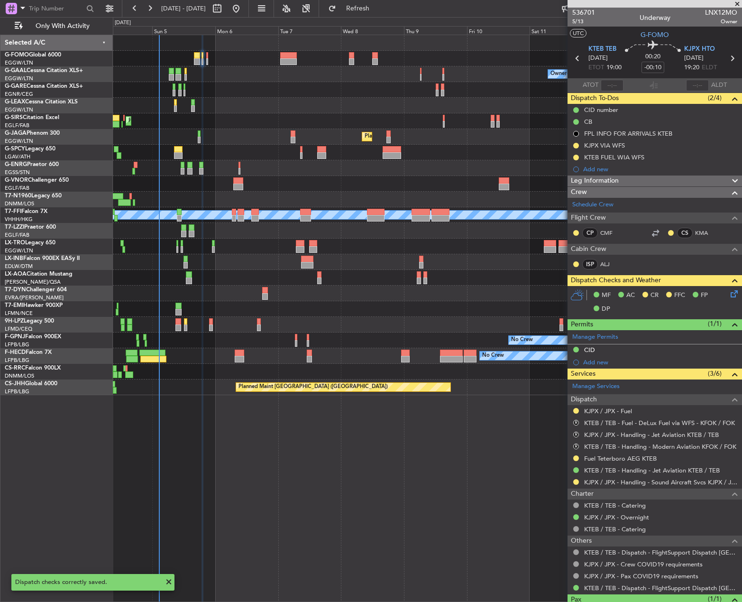
click at [207, 58] on div at bounding box center [427, 59] width 629 height 16
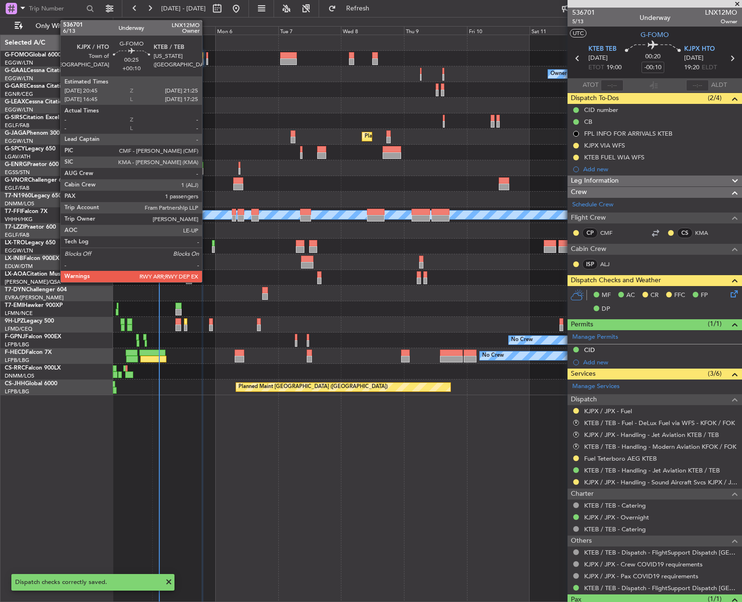
click at [206, 58] on div at bounding box center [207, 61] width 2 height 7
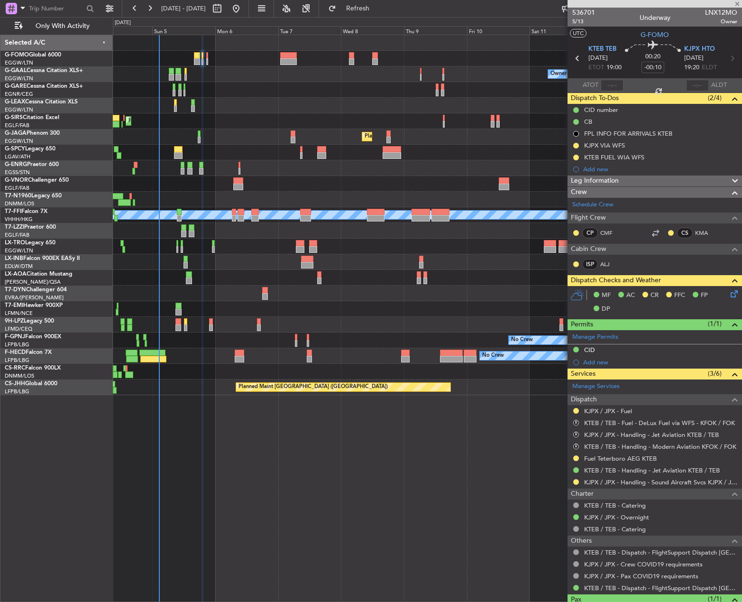
type input "+00:10"
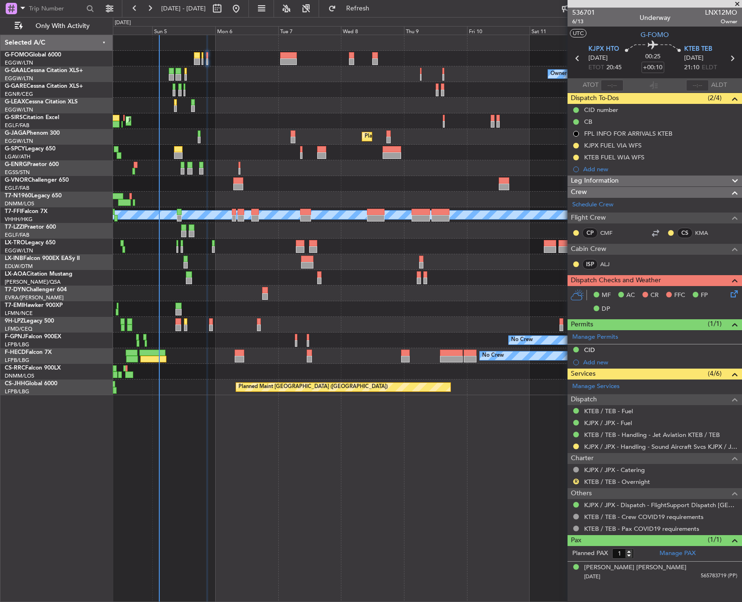
click at [731, 295] on icon at bounding box center [733, 292] width 8 height 8
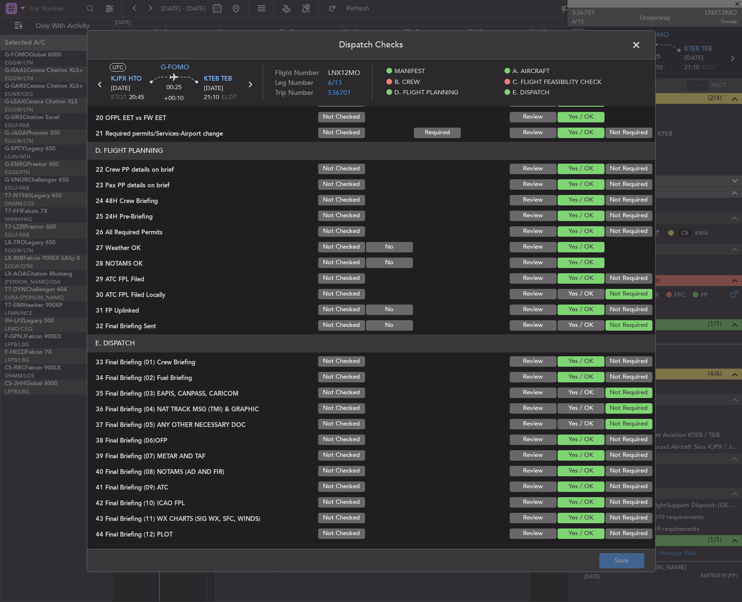
click at [641, 43] on span at bounding box center [641, 46] width 0 height 19
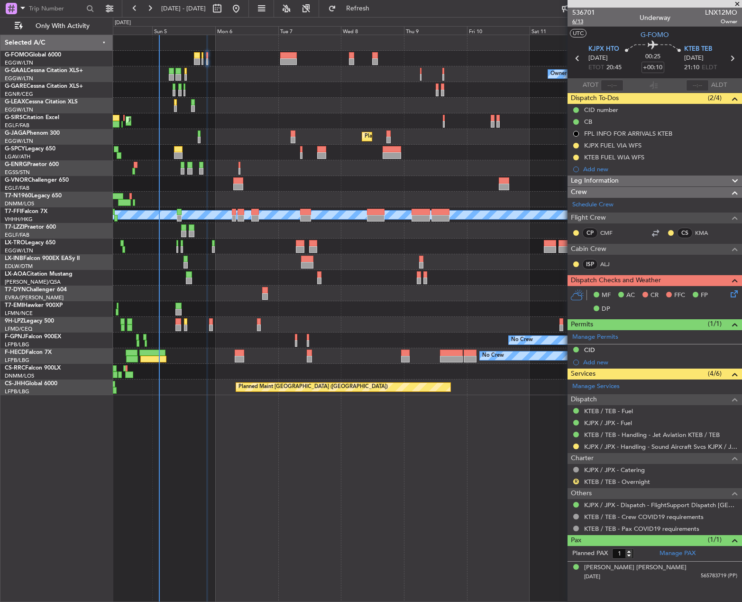
click at [574, 22] on span "6/13" at bounding box center [583, 22] width 23 height 8
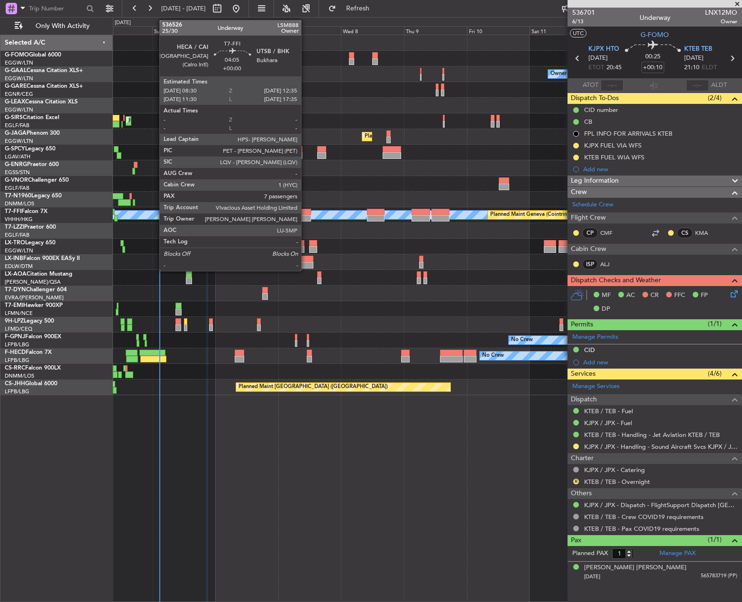
click at [305, 211] on div at bounding box center [305, 212] width 11 height 7
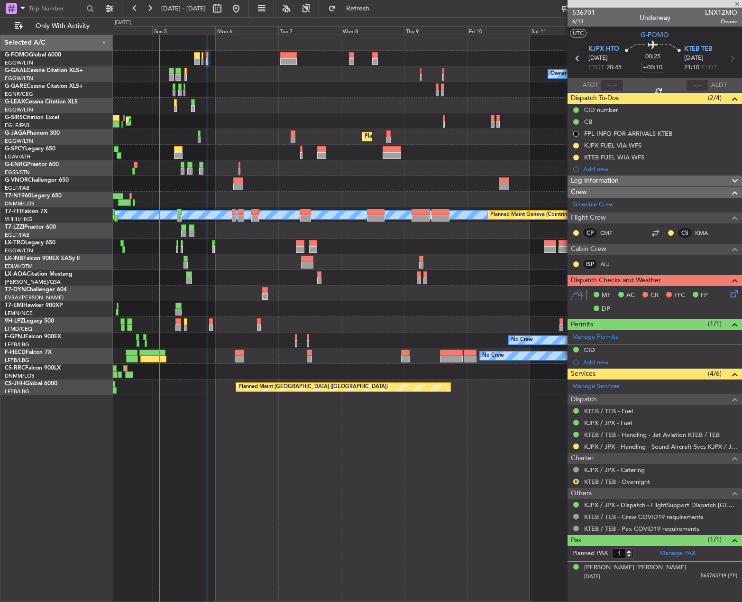
type input "7"
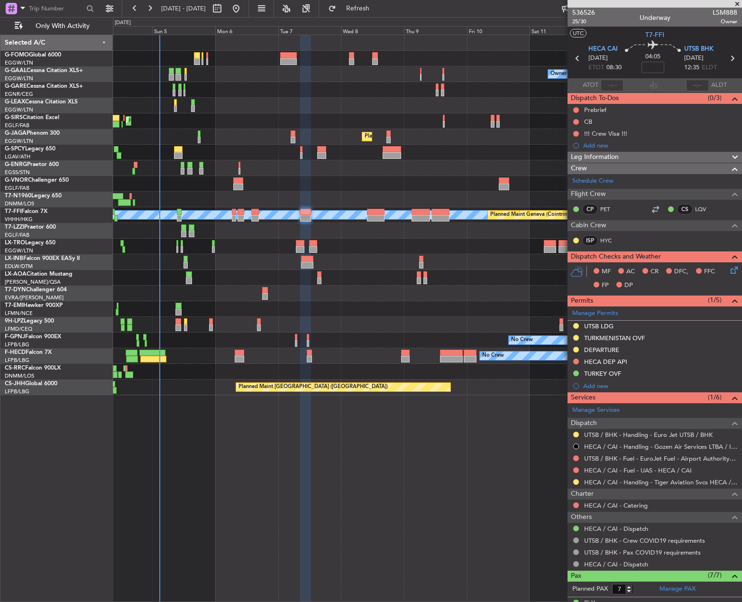
click at [619, 157] on span "Leg Information" at bounding box center [595, 157] width 48 height 11
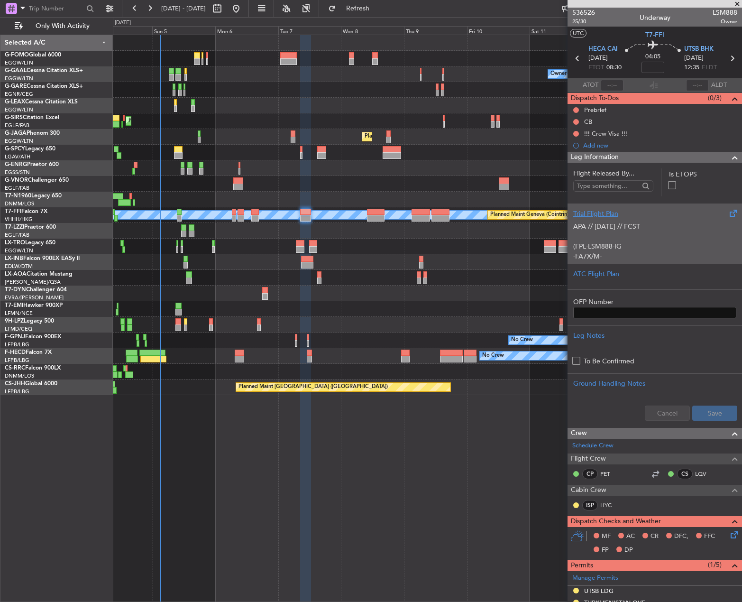
click at [624, 223] on p "APA // 04OCT // FCST" at bounding box center [654, 226] width 163 height 10
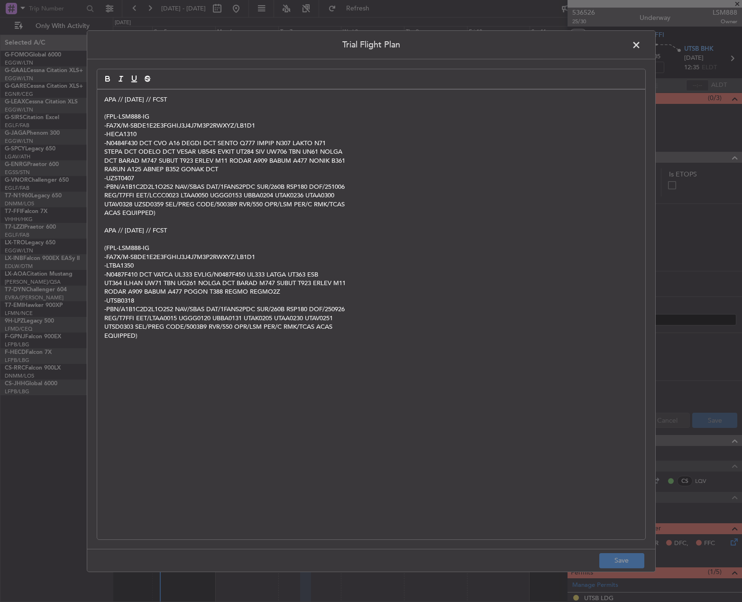
click at [100, 96] on div "APA // 04OCT // FCST (FPL-LSM888-IG -FA7X/M-SBDE1E2E3FGHIJ3J4J7M3P2RWXYZ/LB1D1 …" at bounding box center [371, 314] width 548 height 450
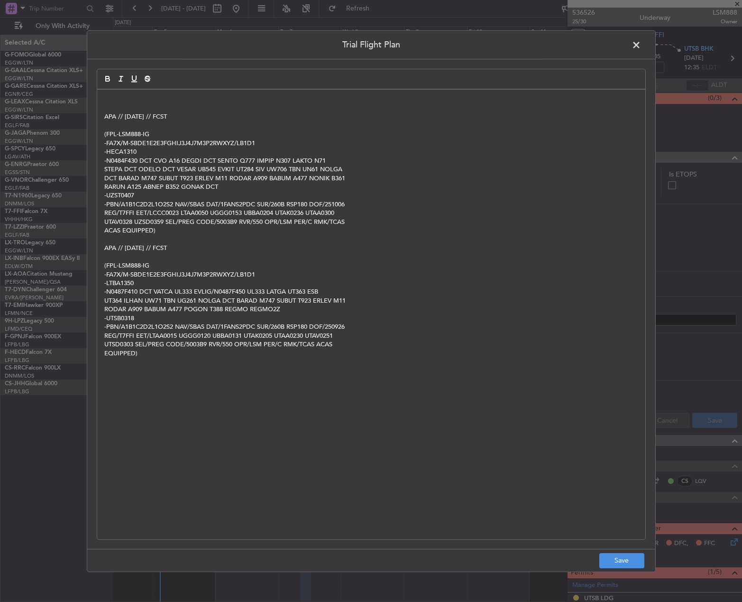
click at [100, 96] on div "APA // 04OCT // FCST (FPL-LSM888-IG -FA7X/M-SBDE1E2E3FGHIJ3J4J7M3P2RWXYZ/LB1D1 …" at bounding box center [371, 314] width 548 height 450
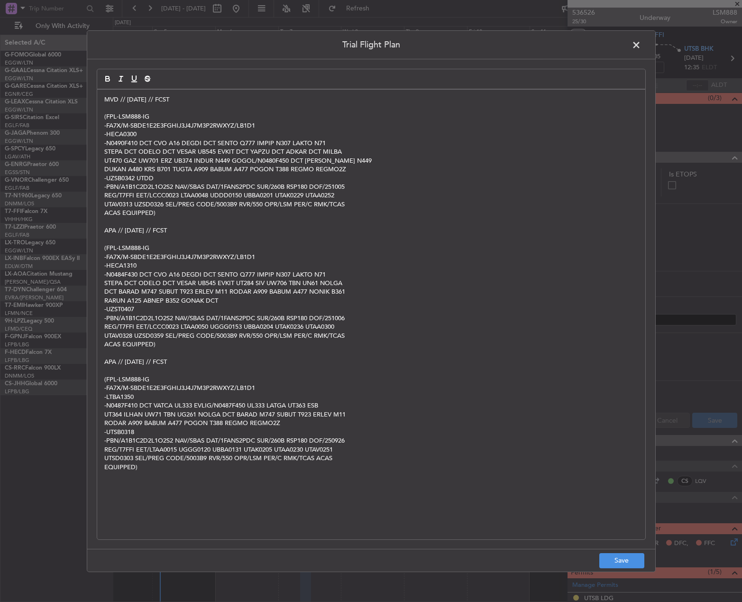
scroll to position [0, 0]
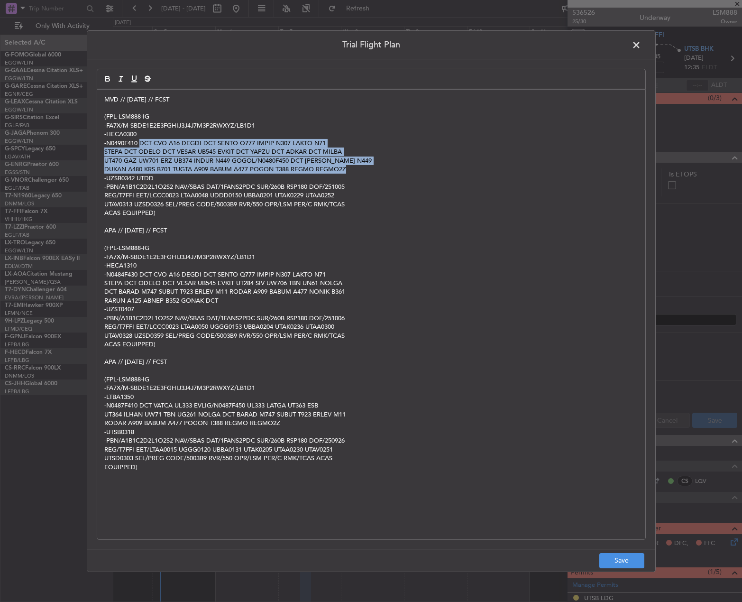
copy div "DCT CVO A16 DEGDI DCT SENTO Q777 IMPIP N307 LAKTO N71 STEPA DCT ODELO DCT VESAR…"
drag, startPoint x: 141, startPoint y: 144, endPoint x: 410, endPoint y: 170, distance: 269.7
click at [410, 170] on div "MVD // 05OCT // FCST (FPL-LSM888-IG -FA7X/M-SBDE1E2E3FGHIJ3J4J7M3P2RWXYZ/LB1D1 …" at bounding box center [371, 314] width 548 height 450
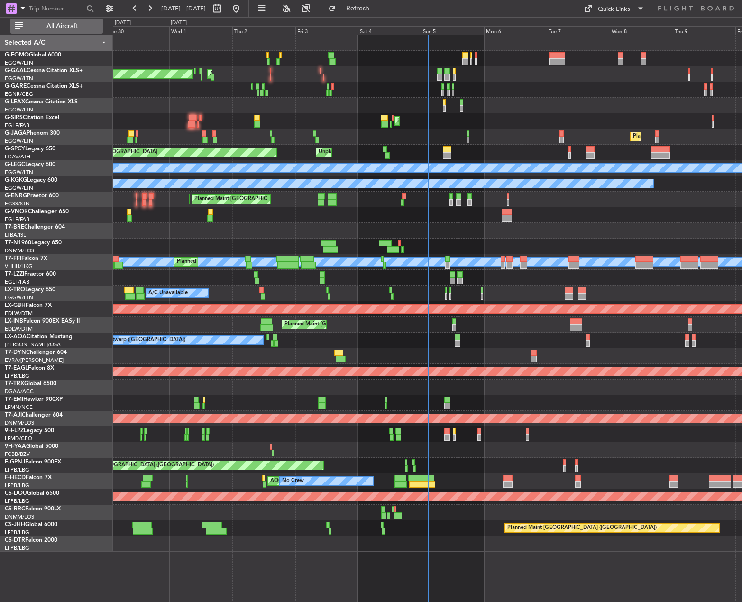
click at [68, 25] on span "All Aircraft" at bounding box center [62, 26] width 75 height 7
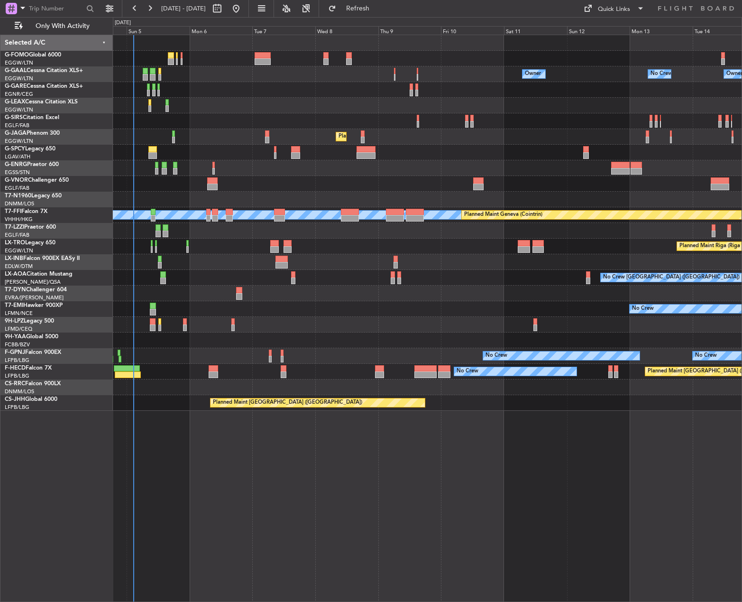
click at [175, 71] on div "Owner No Crew Owner Owner No Crew Planned Maint [GEOGRAPHIC_DATA] ([GEOGRAPHIC_…" at bounding box center [427, 223] width 629 height 376
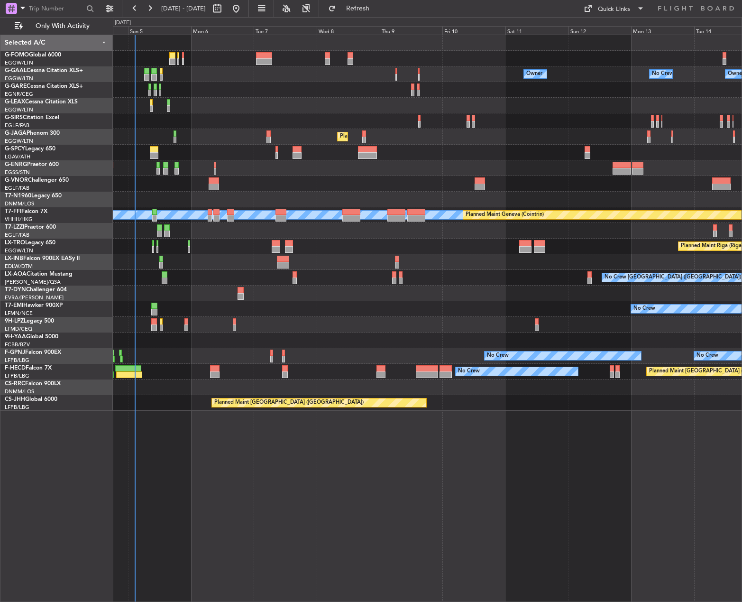
click at [171, 51] on div at bounding box center [427, 59] width 629 height 16
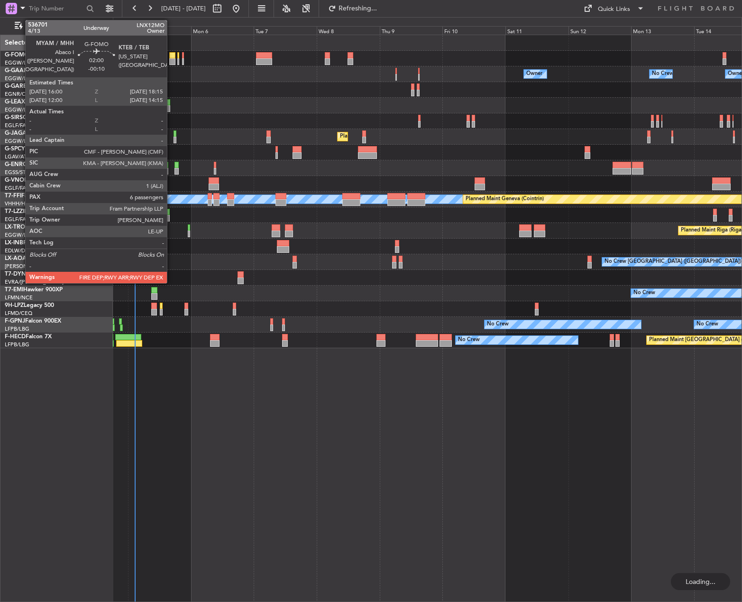
click at [172, 56] on div at bounding box center [172, 55] width 6 height 7
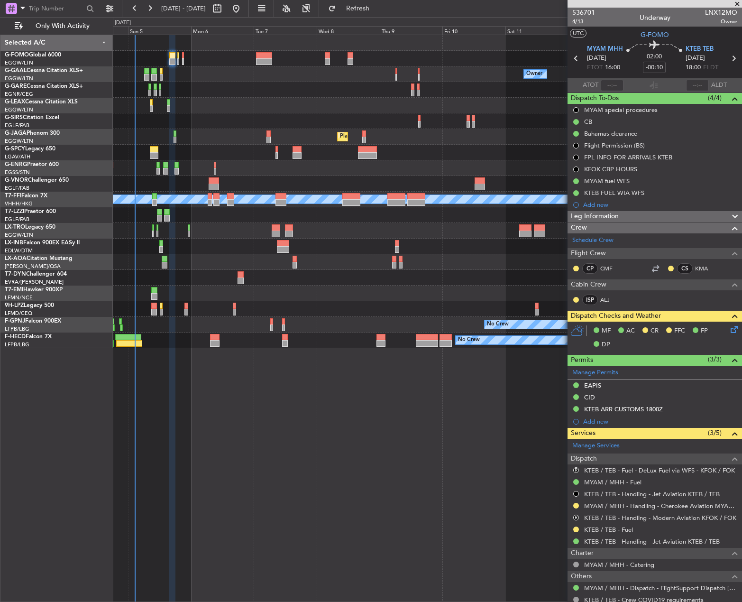
click at [581, 20] on span "4/13" at bounding box center [583, 22] width 23 height 8
